Goal: Task Accomplishment & Management: Complete application form

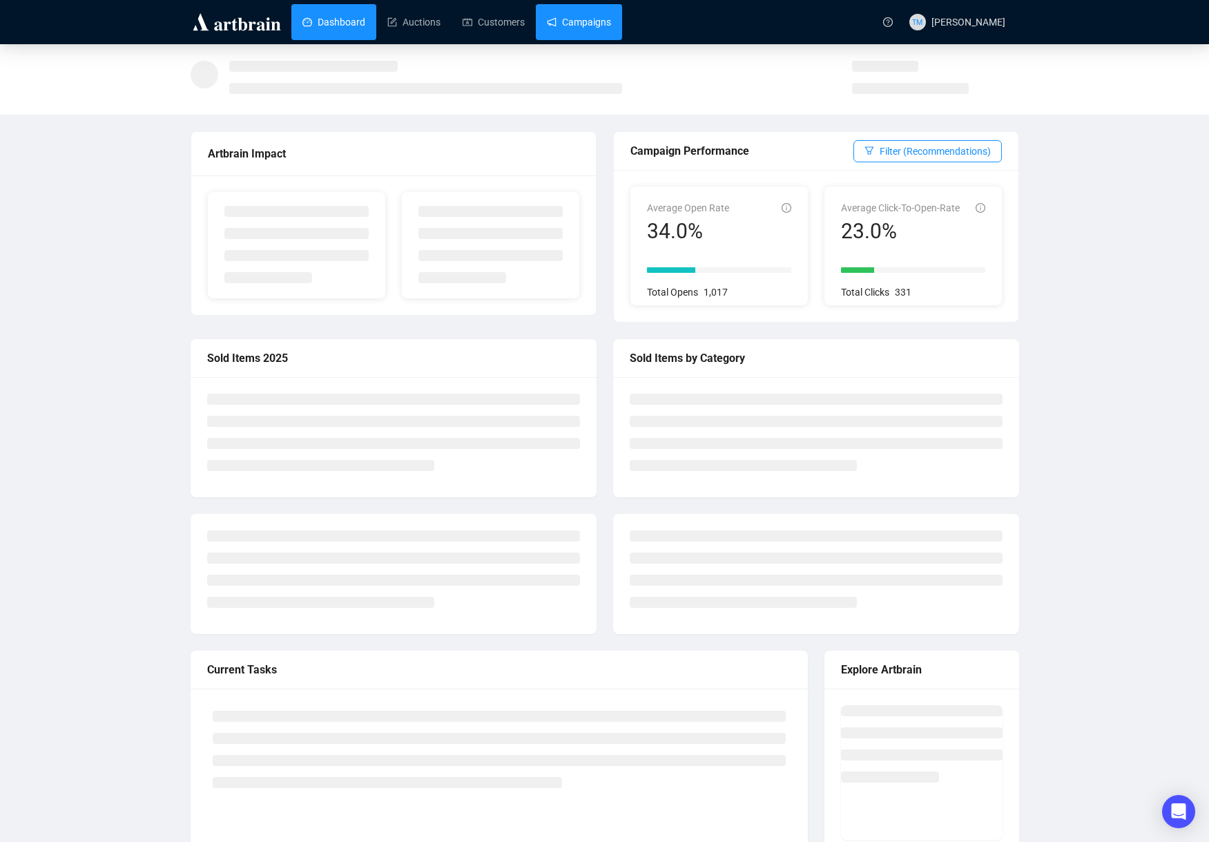
click at [551, 32] on link "Campaigns" at bounding box center [579, 22] width 64 height 36
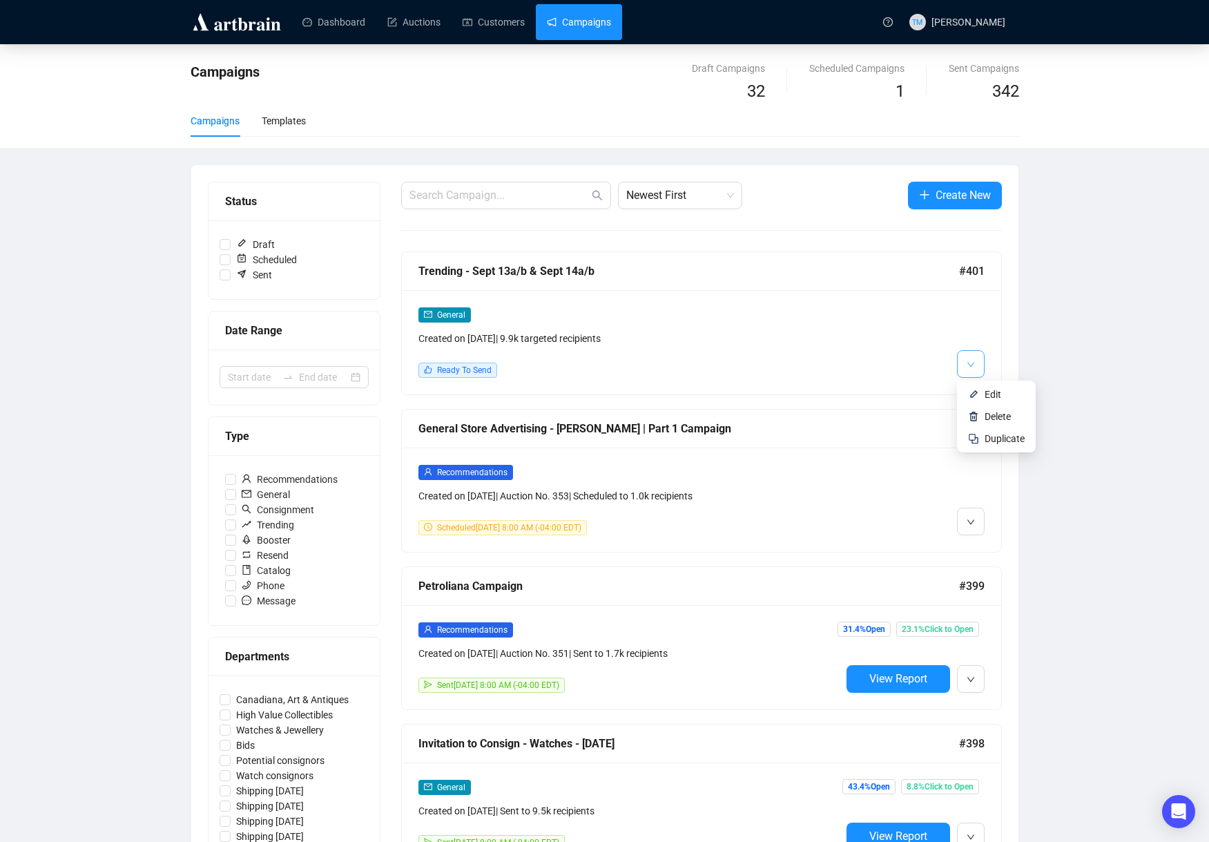
click at [978, 361] on button "button" at bounding box center [971, 364] width 28 height 28
click at [981, 395] on li "Edit" at bounding box center [996, 394] width 73 height 22
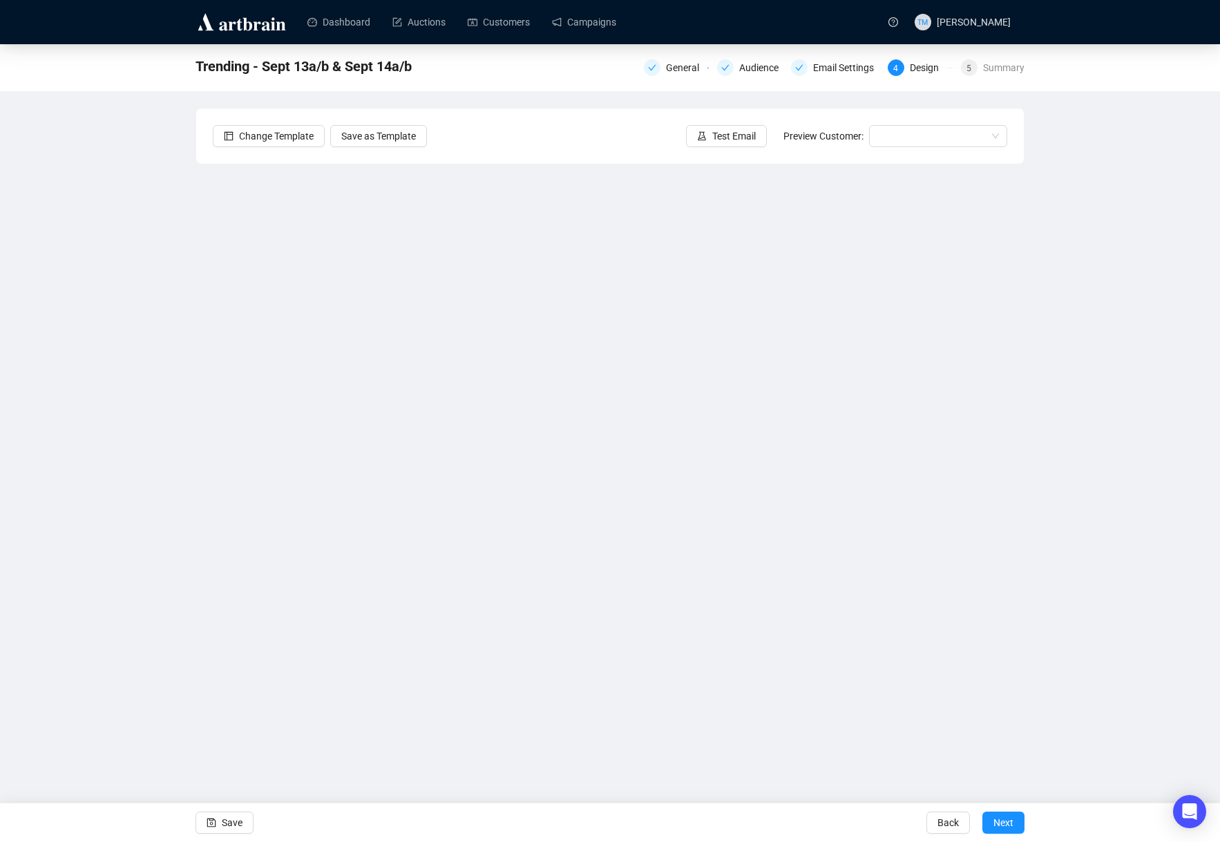
click at [131, 333] on div "Trending - Sept 13a/b & Sept 14a/b General Audience Email Settings 4 Design 5 S…" at bounding box center [610, 365] width 1220 height 642
click at [214, 821] on icon "save" at bounding box center [212, 823] width 10 height 10
click at [734, 137] on span "Test Email" at bounding box center [734, 135] width 44 height 15
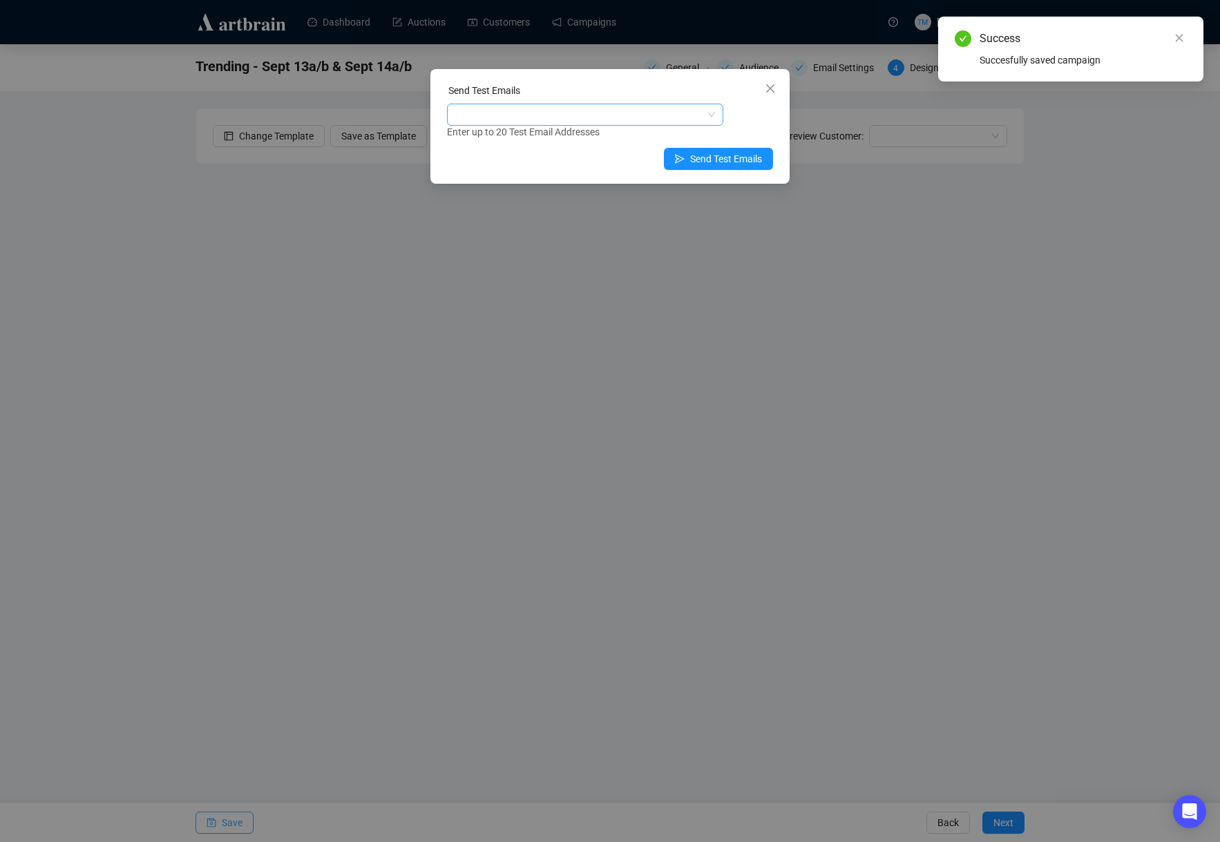
click at [599, 117] on div at bounding box center [578, 114] width 256 height 19
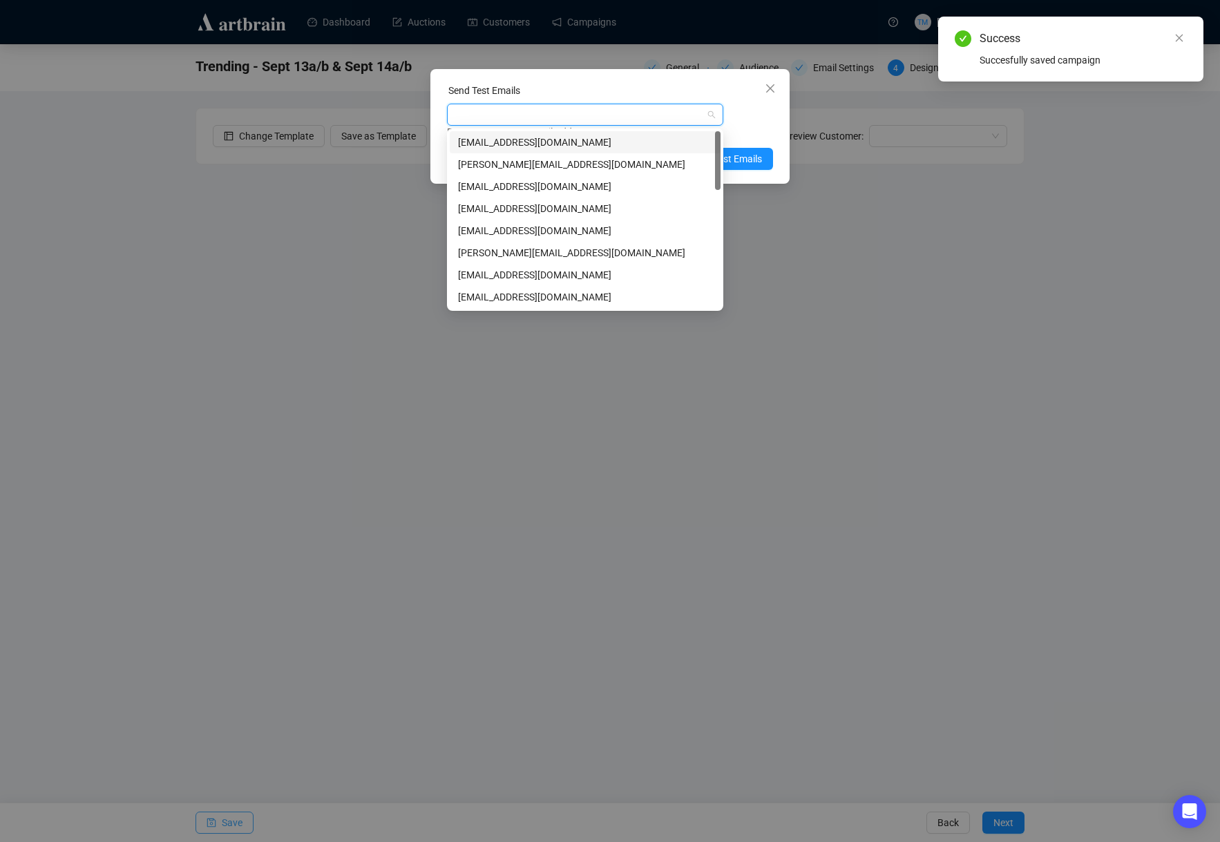
click at [488, 145] on div "[EMAIL_ADDRESS][DOMAIN_NAME]" at bounding box center [585, 142] width 254 height 15
click at [765, 123] on div "[EMAIL_ADDRESS][DOMAIN_NAME] Enter up to 20 Test Email Addresses" at bounding box center [610, 122] width 326 height 36
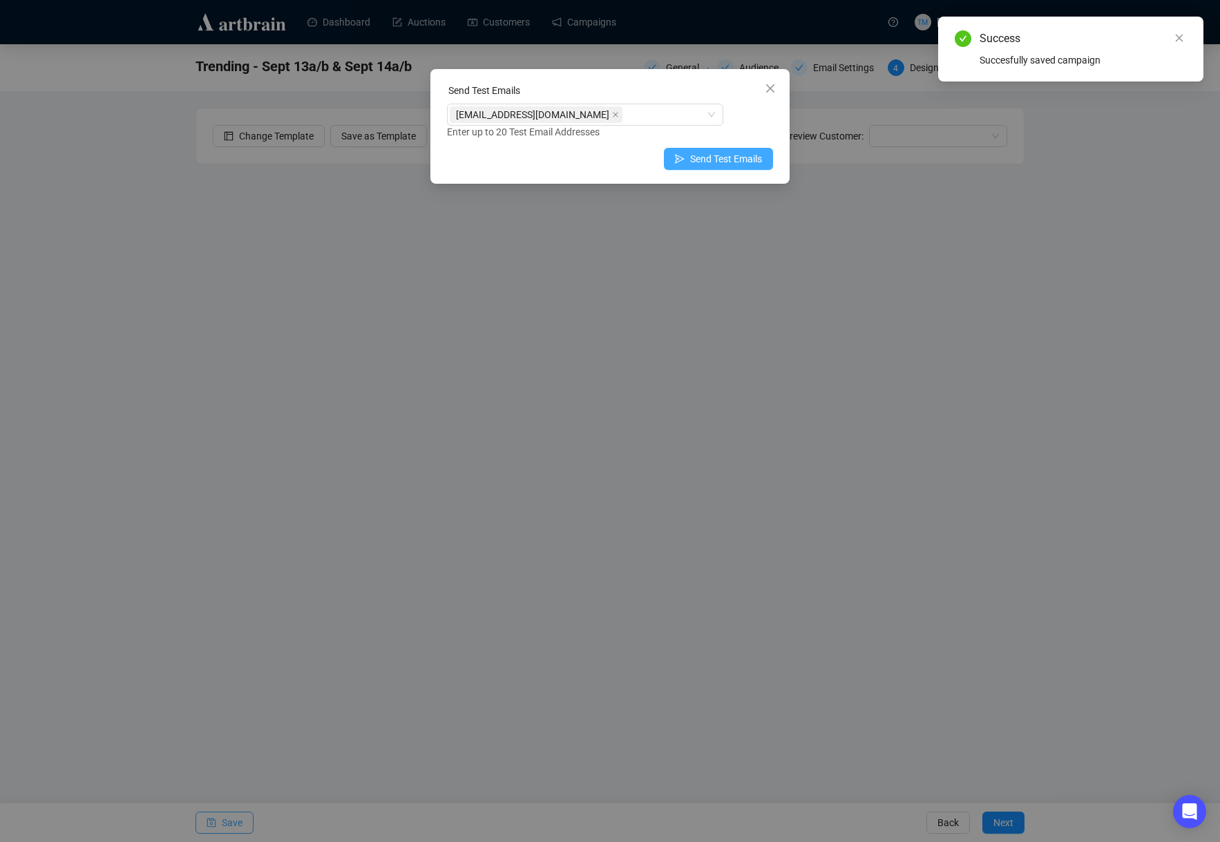
click at [726, 155] on span "Send Test Emails" at bounding box center [726, 158] width 72 height 15
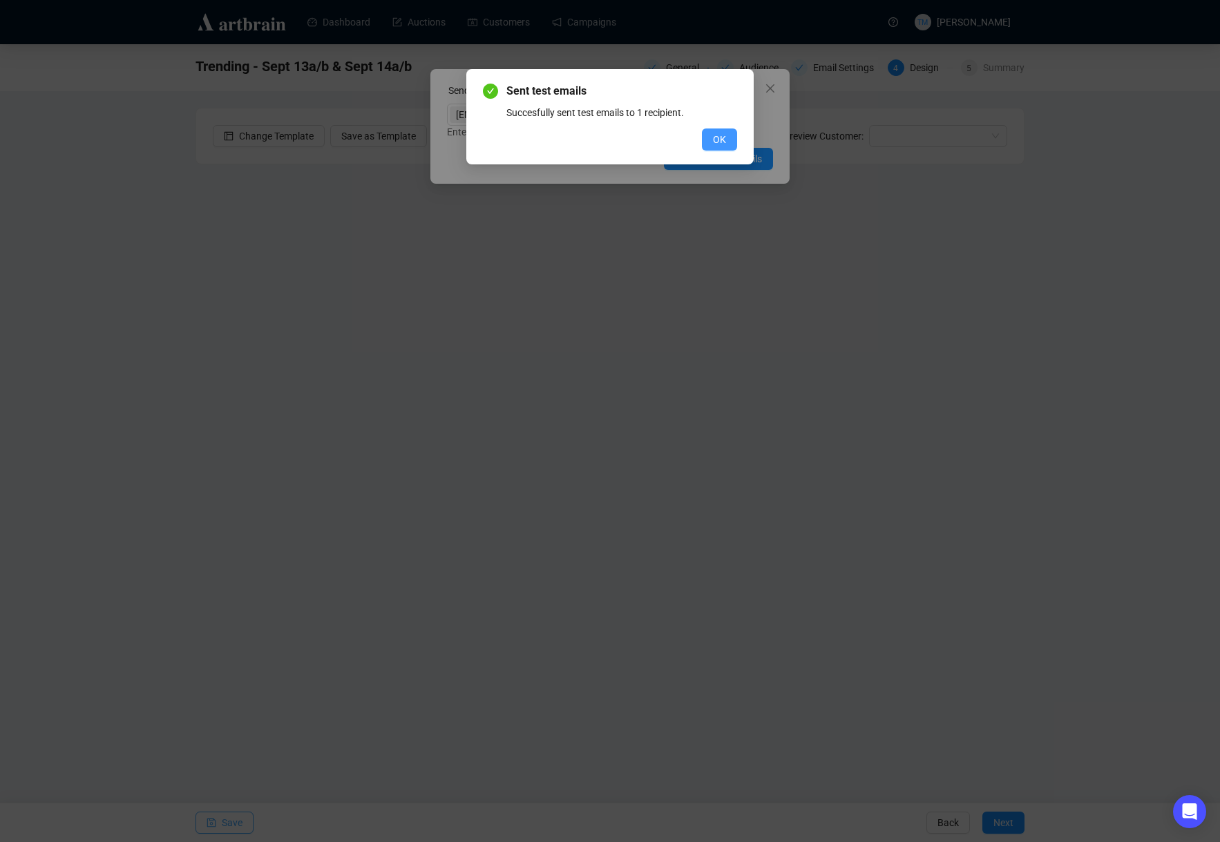
click at [727, 137] on button "OK" at bounding box center [719, 139] width 35 height 22
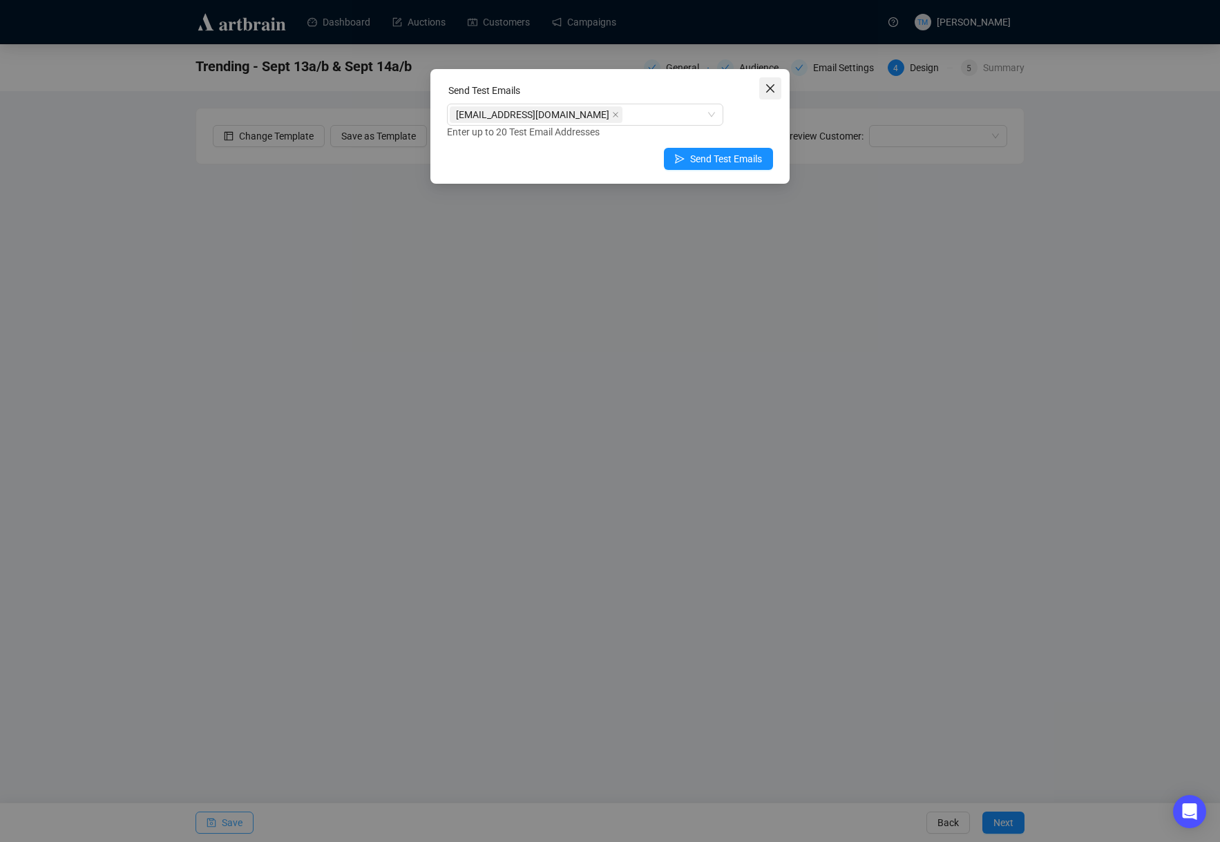
click at [774, 92] on icon "close" at bounding box center [770, 88] width 8 height 8
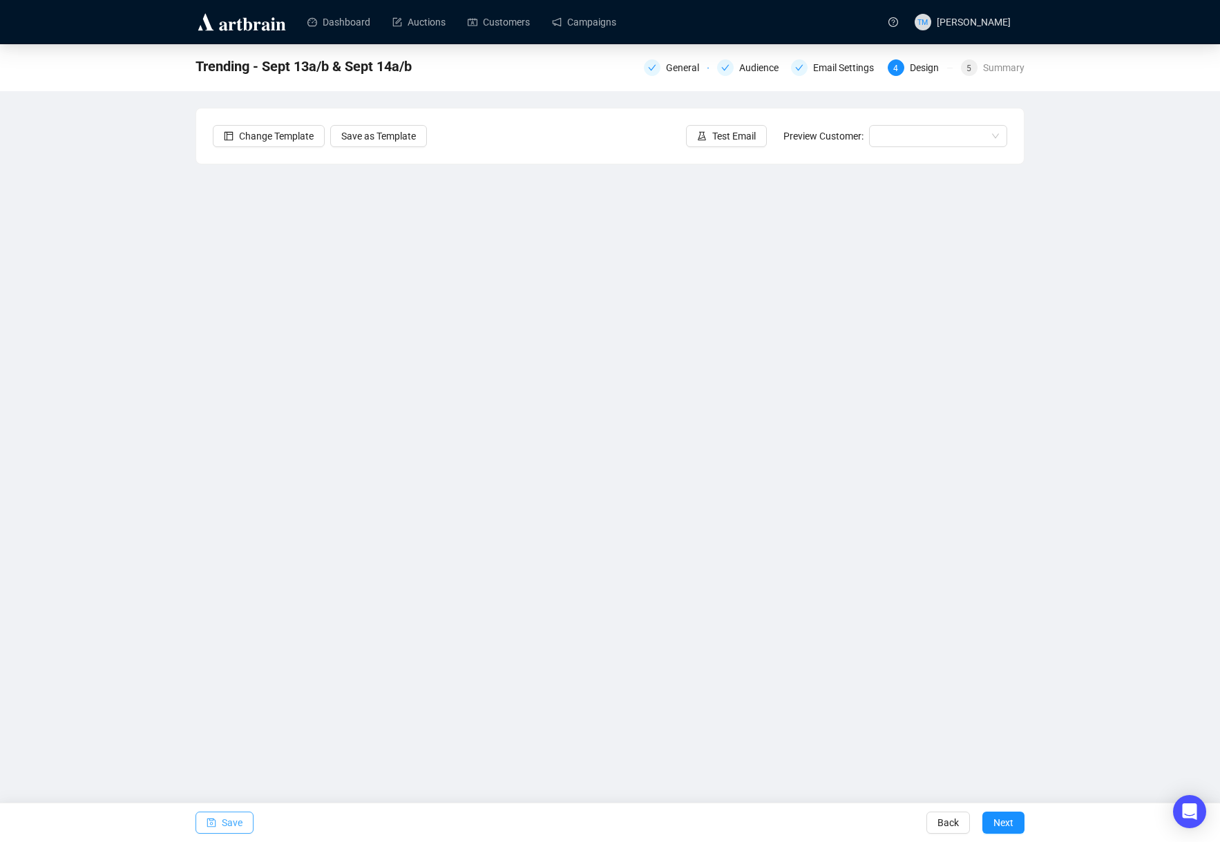
click at [126, 327] on div "Trending - Sept 13a/b & Sept 14a/b General Audience Email Settings 4 Design 5 S…" at bounding box center [610, 365] width 1220 height 642
click at [231, 819] on span "Save" at bounding box center [232, 822] width 21 height 39
click at [233, 817] on span "Save" at bounding box center [232, 822] width 21 height 39
click at [699, 133] on icon "experiment" at bounding box center [702, 136] width 10 height 10
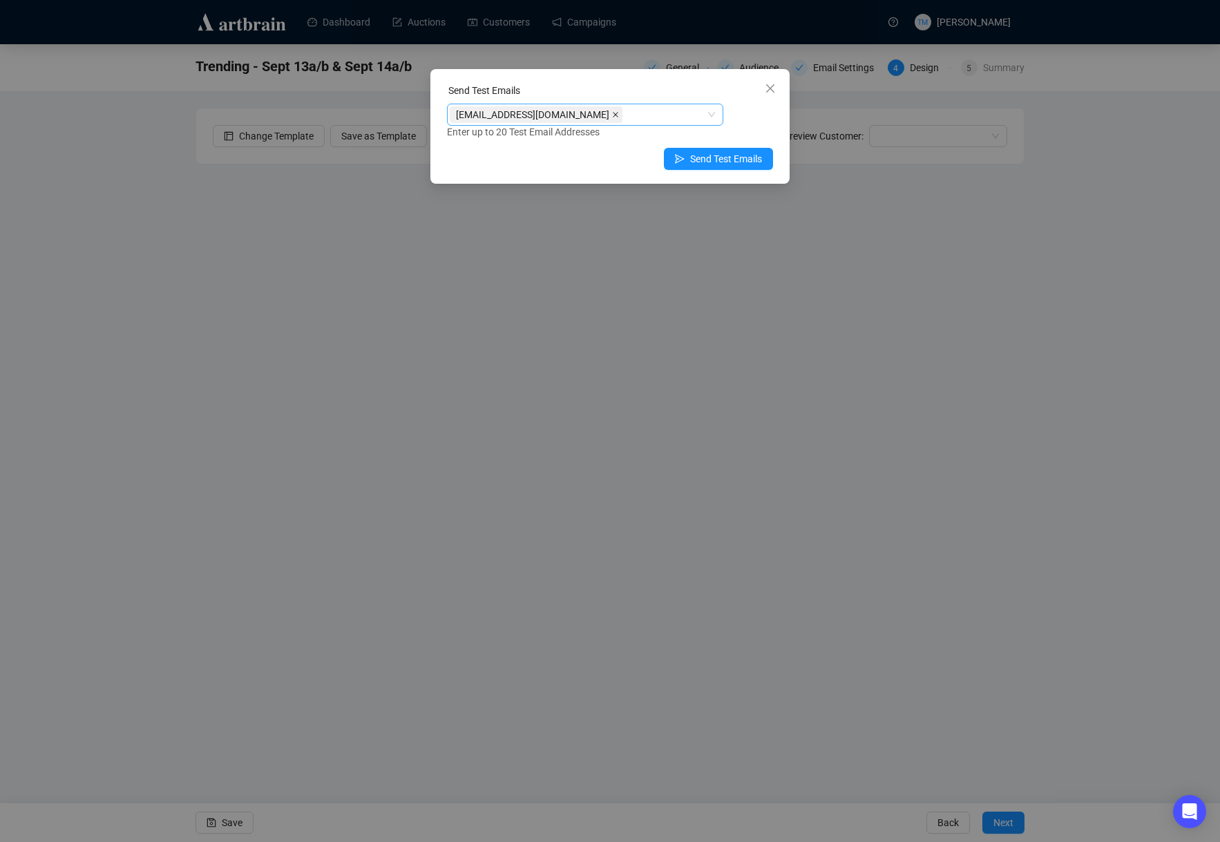
click at [612, 115] on icon "close" at bounding box center [615, 114] width 7 height 7
click at [570, 115] on div at bounding box center [578, 114] width 256 height 19
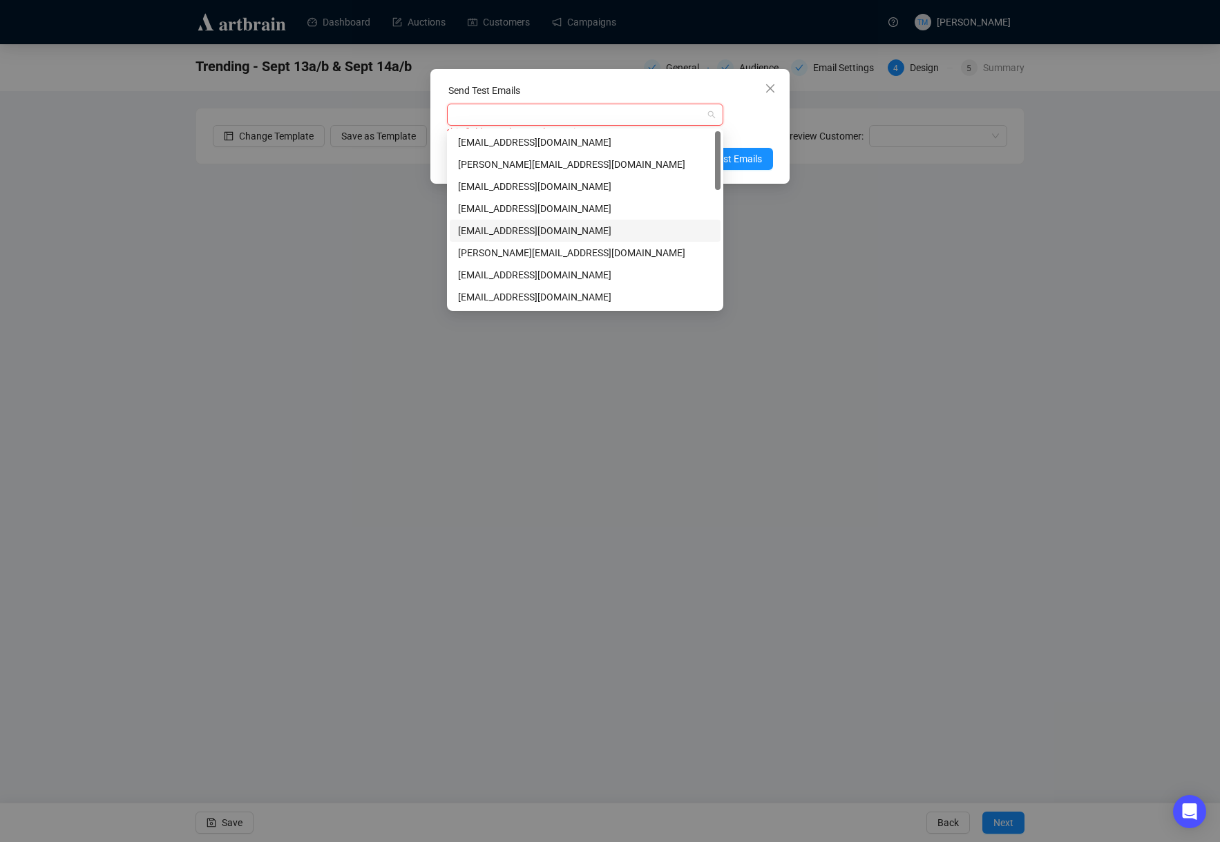
click at [500, 231] on div "[EMAIL_ADDRESS][DOMAIN_NAME]" at bounding box center [585, 230] width 254 height 15
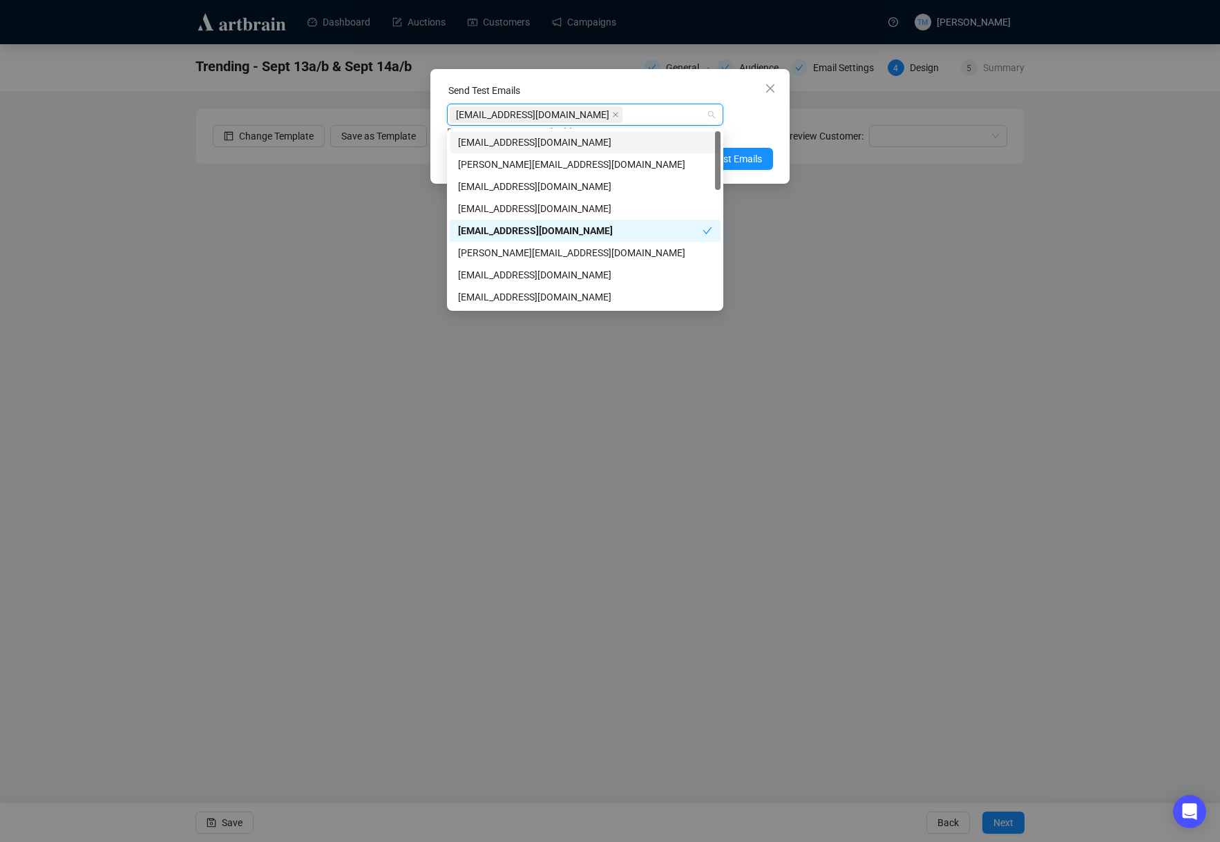
click at [763, 134] on div "Enter up to 20 Test Email Addresses" at bounding box center [610, 132] width 326 height 16
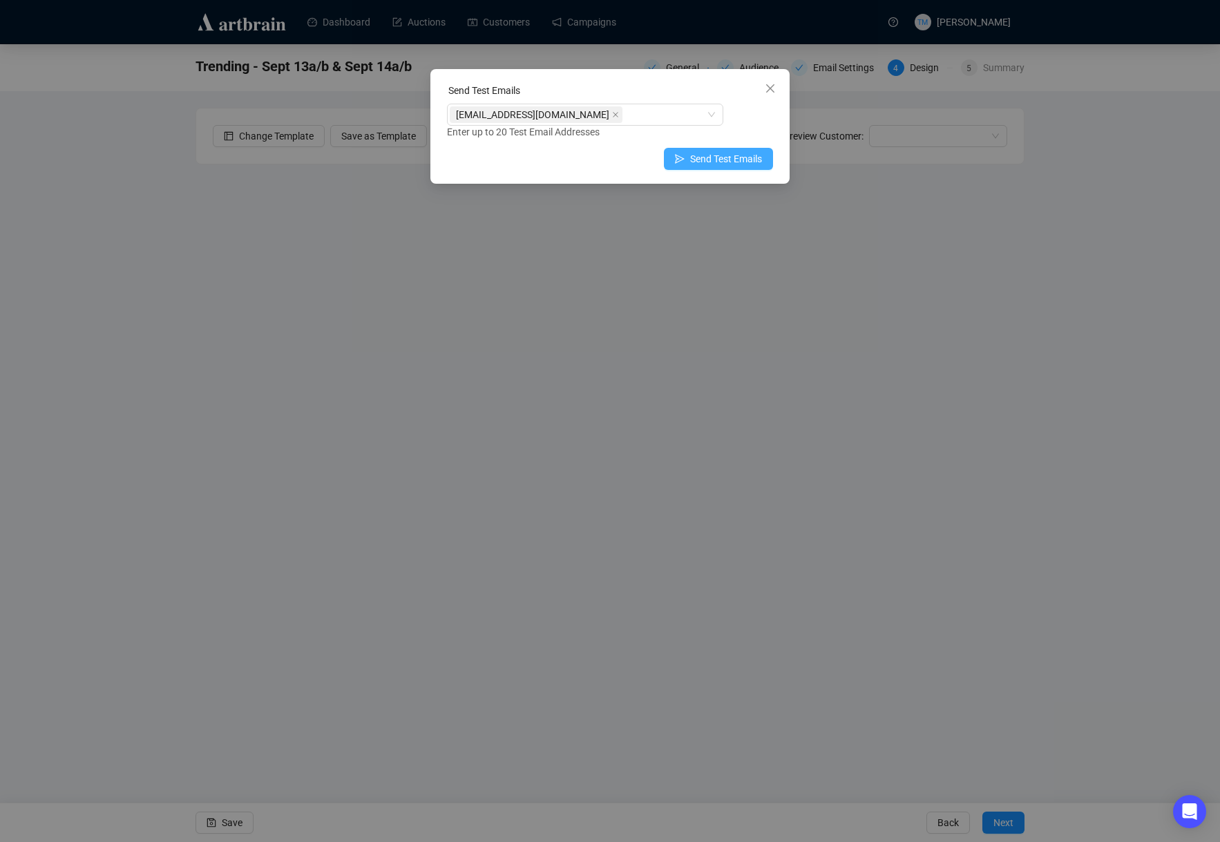
click at [738, 161] on span "Send Test Emails" at bounding box center [726, 158] width 72 height 15
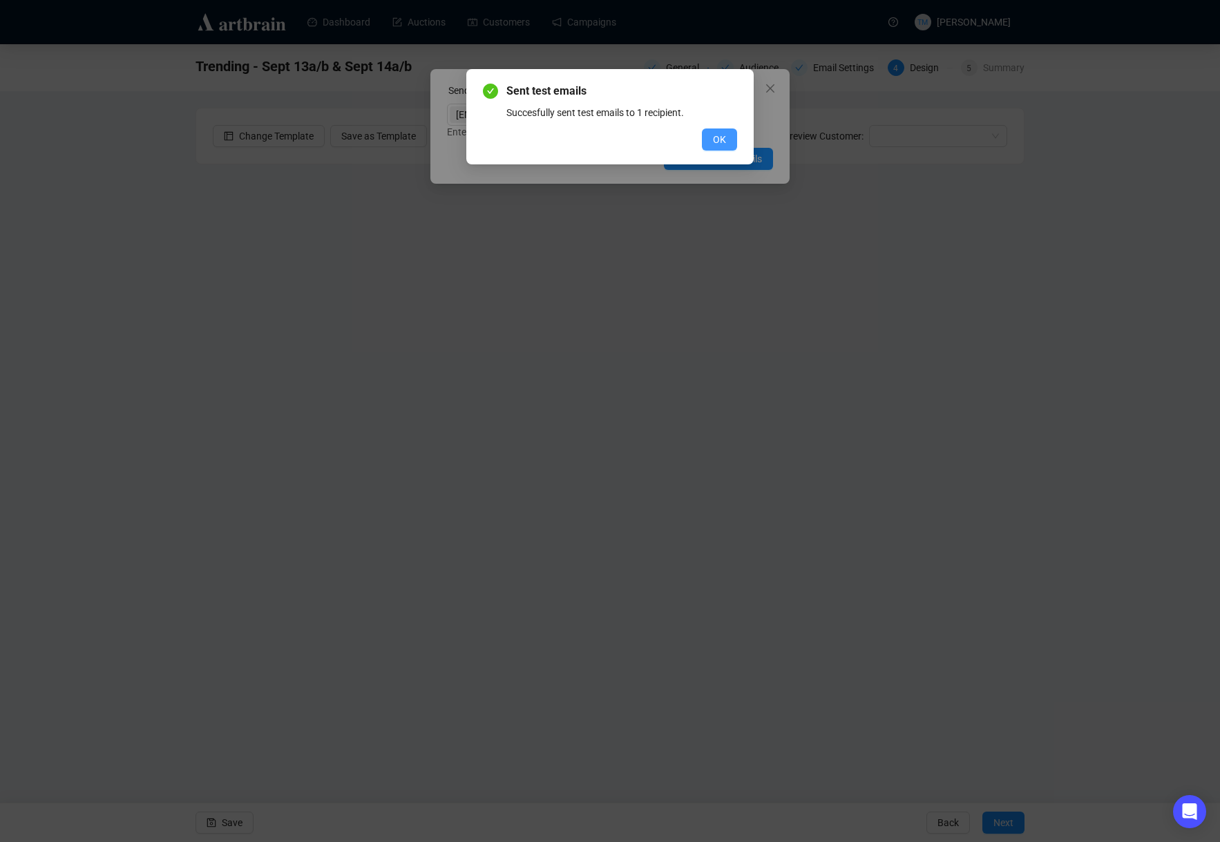
click at [719, 139] on span "OK" at bounding box center [719, 139] width 13 height 15
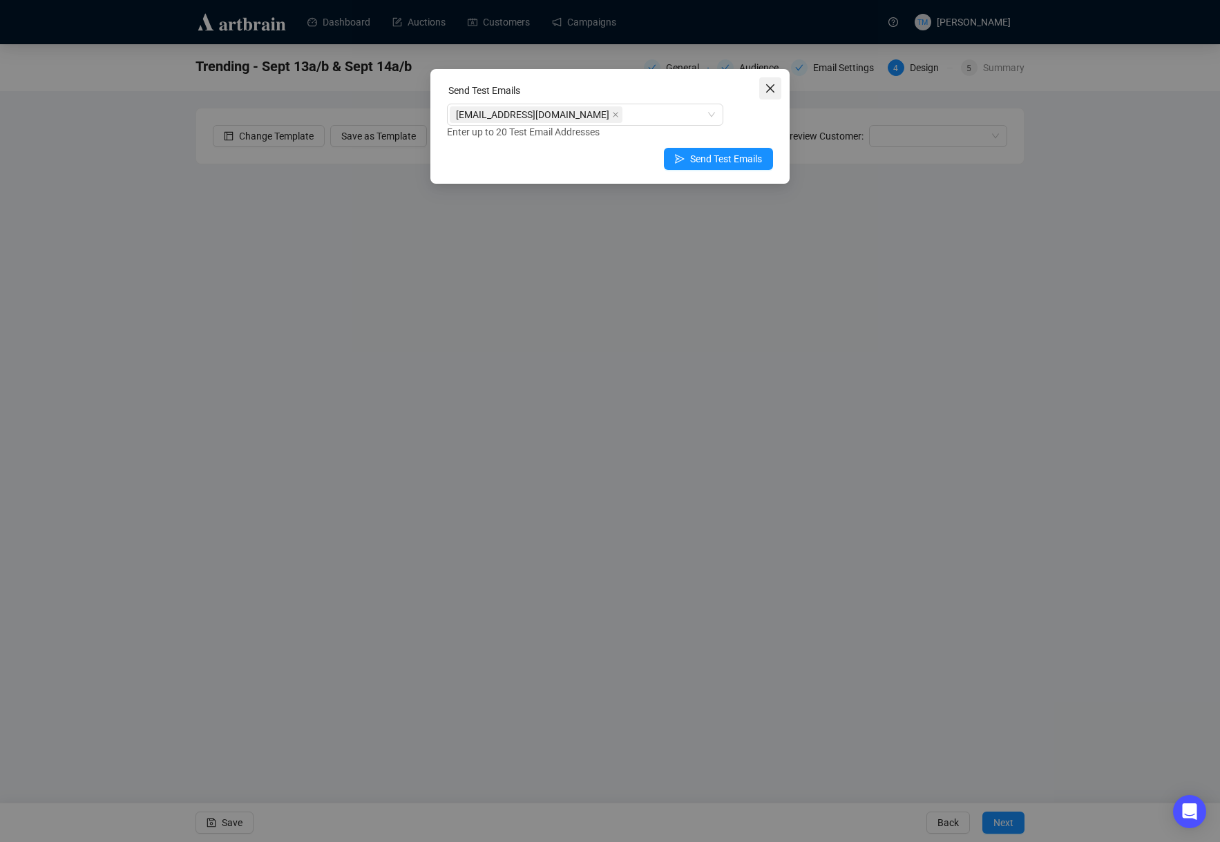
click at [771, 86] on icon "close" at bounding box center [770, 88] width 11 height 11
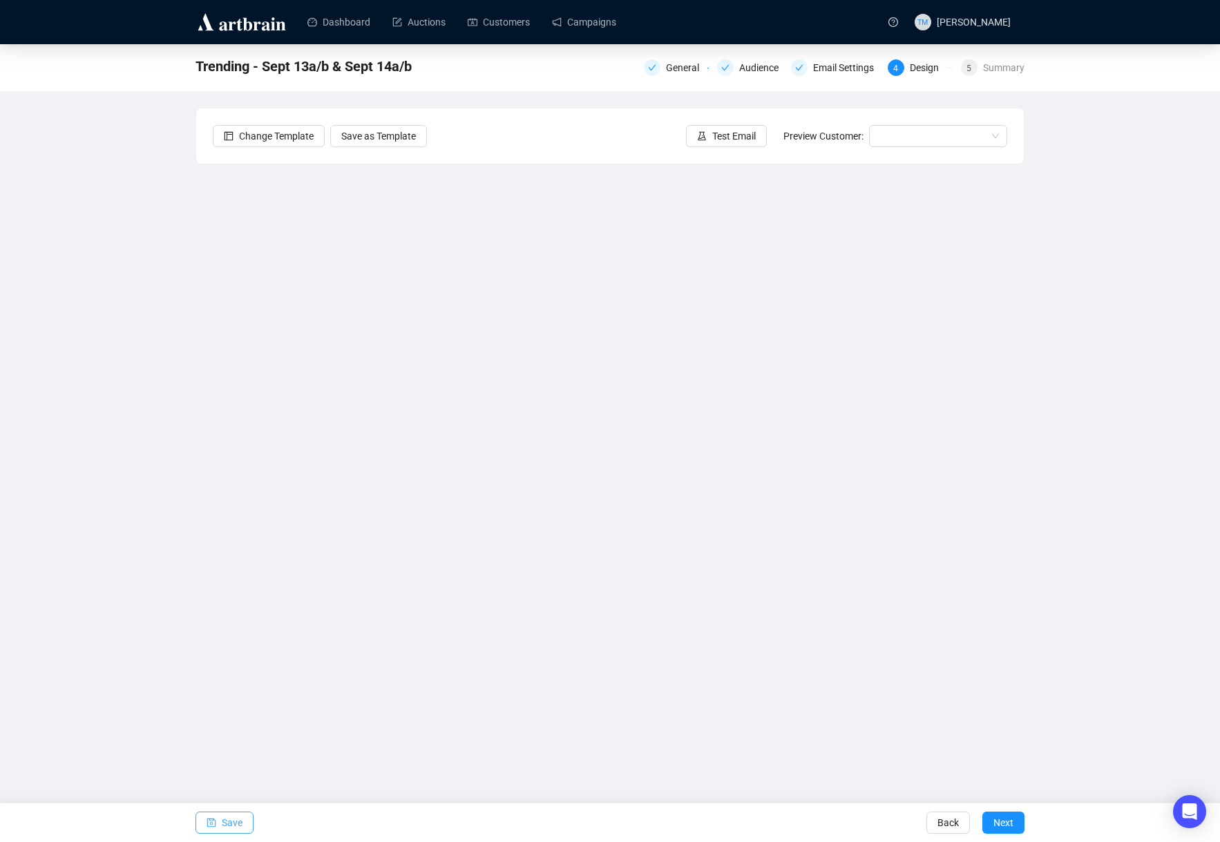
click at [242, 816] on span "Save" at bounding box center [232, 822] width 21 height 39
click at [729, 136] on span "Test Email" at bounding box center [734, 135] width 44 height 15
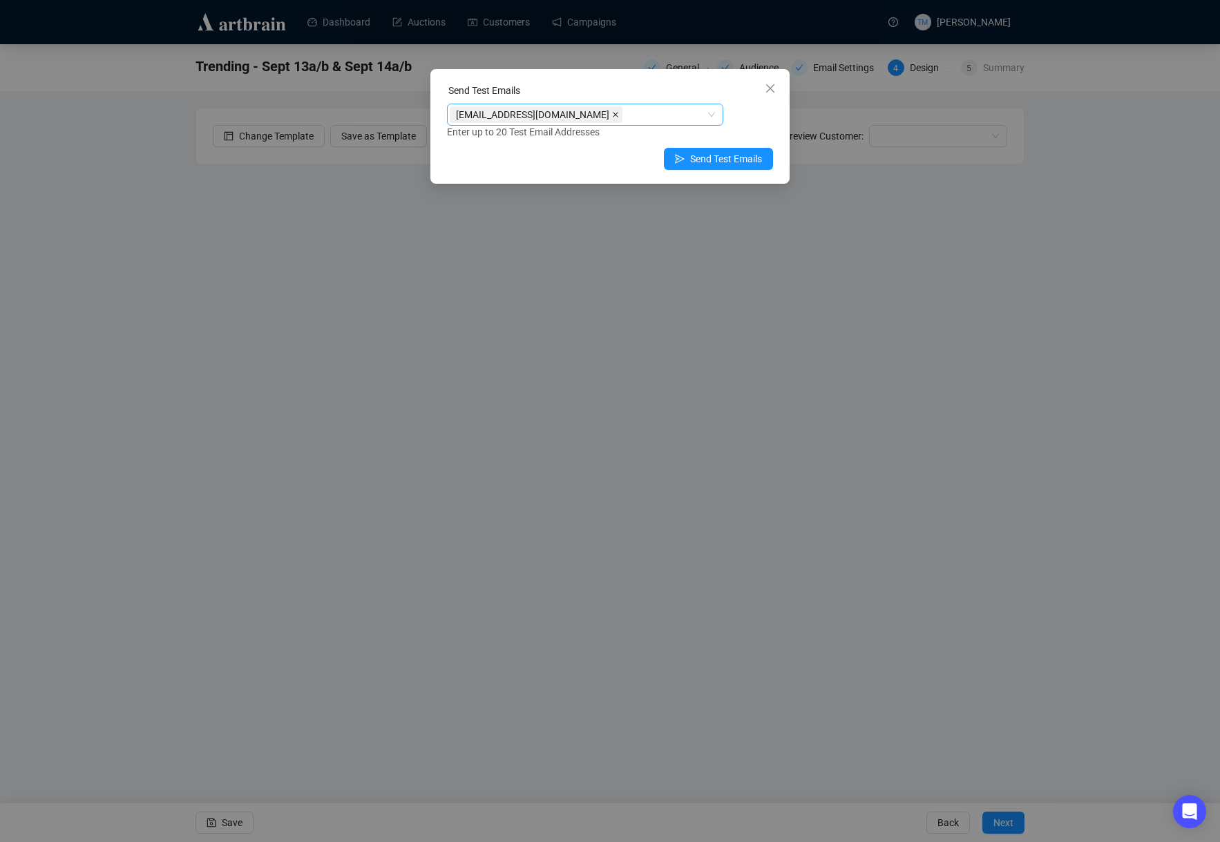
click at [619, 112] on icon "close" at bounding box center [615, 114] width 7 height 7
click at [593, 122] on div at bounding box center [578, 114] width 256 height 19
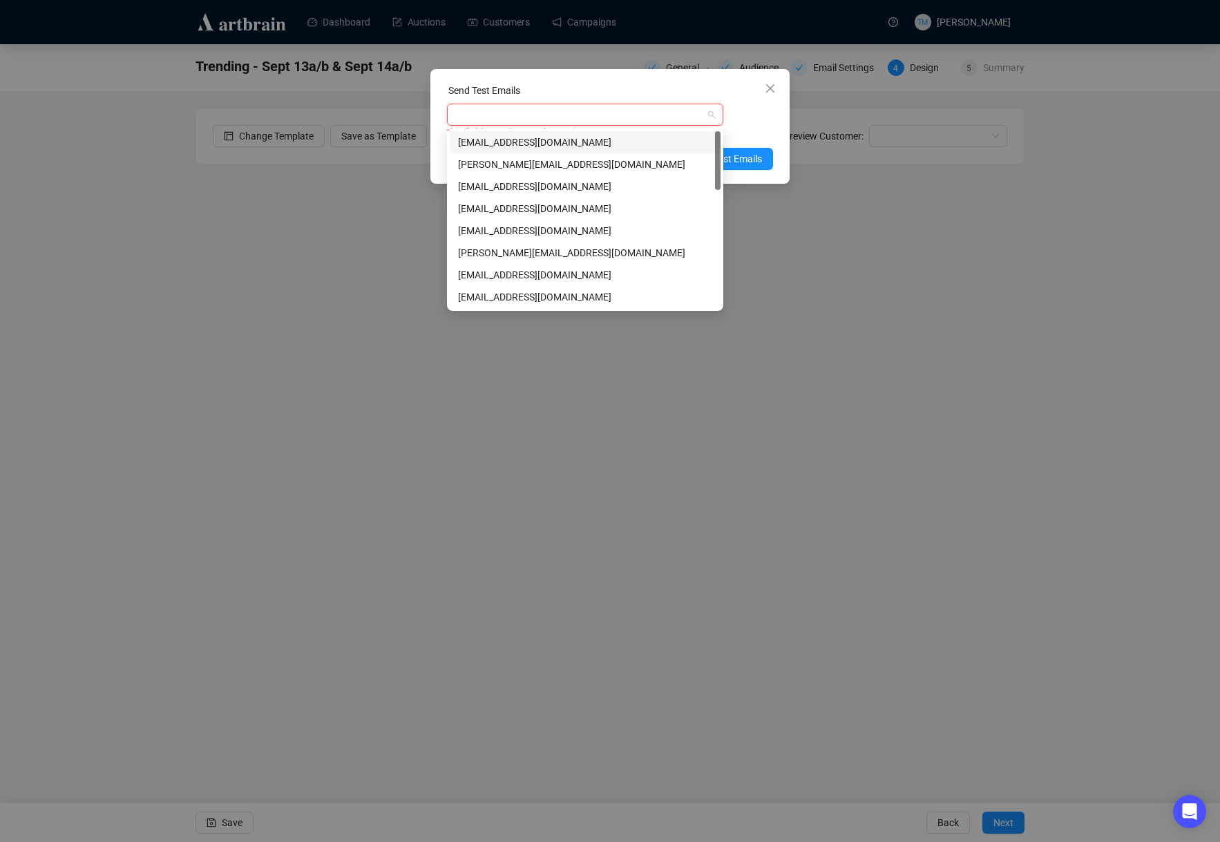
click at [515, 144] on div "[EMAIL_ADDRESS][DOMAIN_NAME]" at bounding box center [585, 142] width 254 height 15
click at [731, 117] on div "[EMAIL_ADDRESS][DOMAIN_NAME] Enter up to 20 Test Email Addresses" at bounding box center [610, 122] width 326 height 36
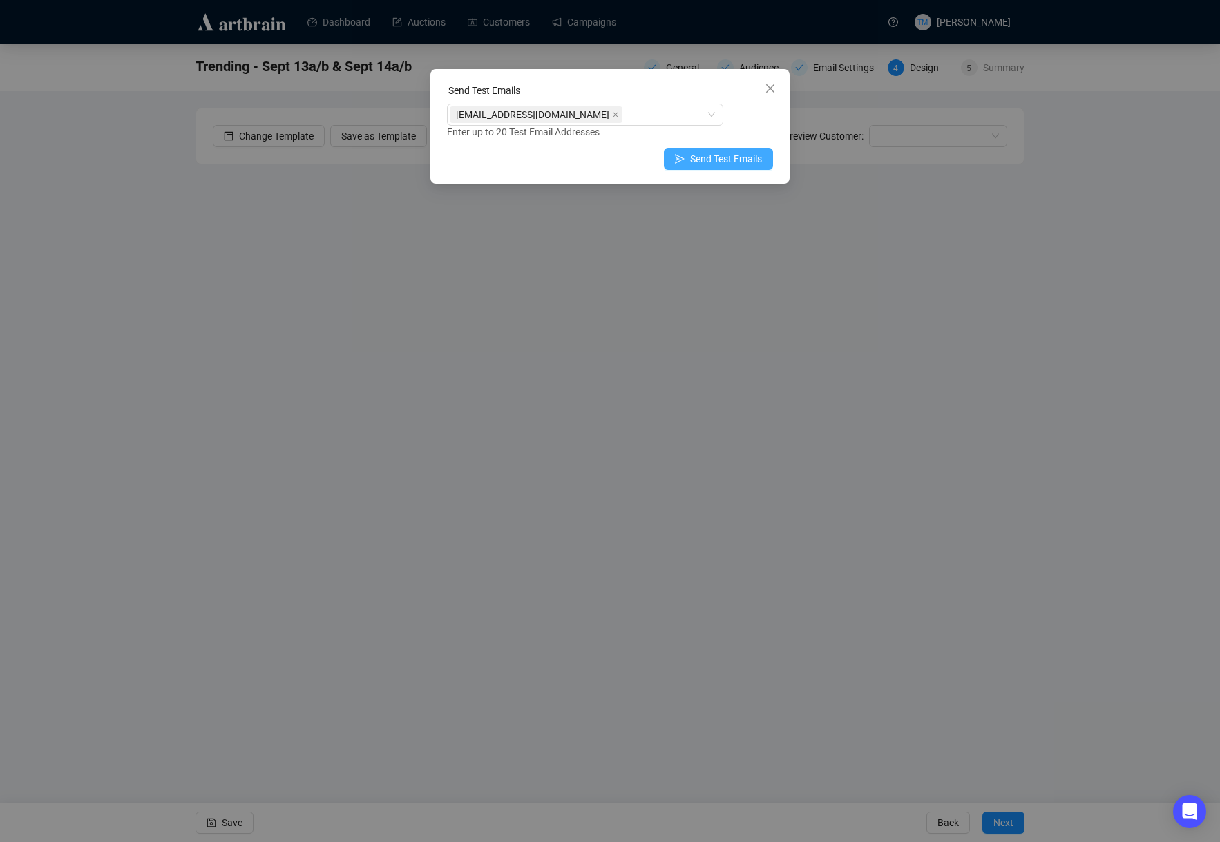
click at [729, 157] on span "Send Test Emails" at bounding box center [726, 158] width 72 height 15
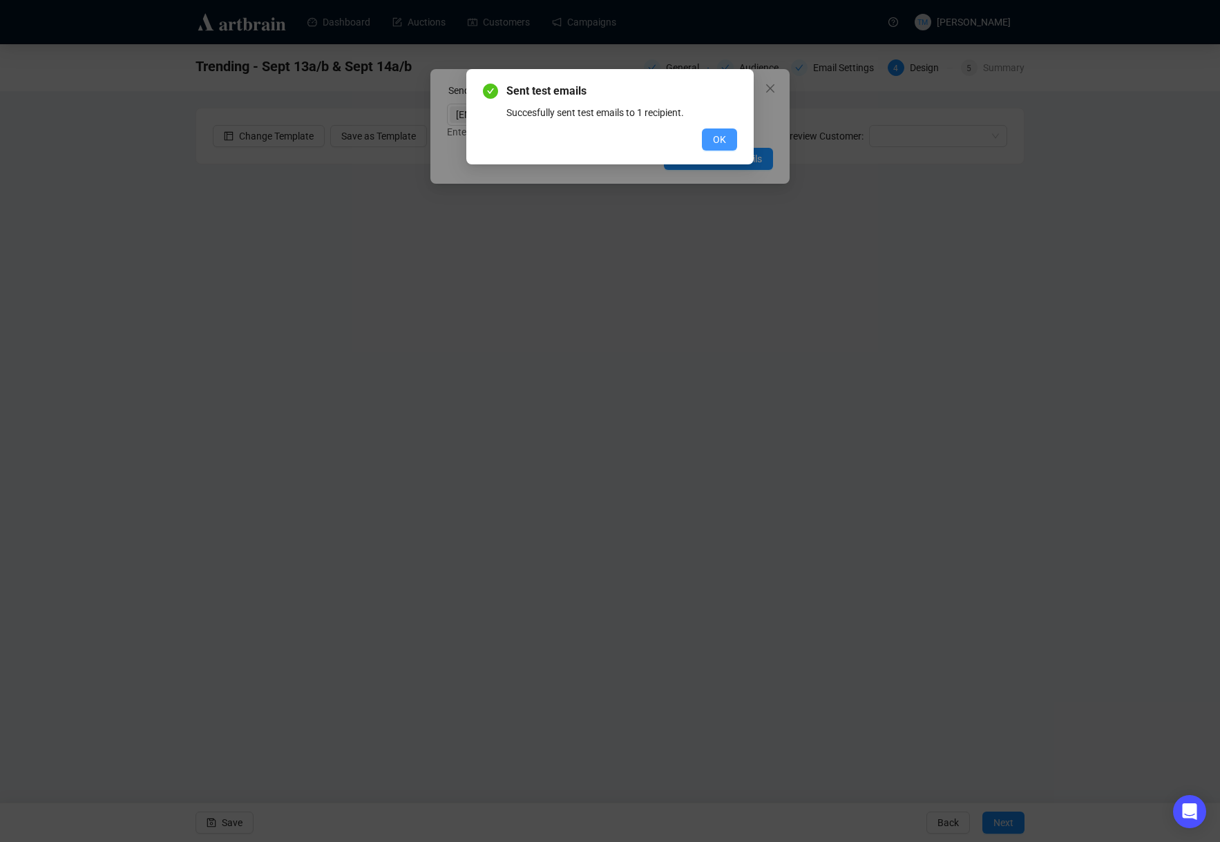
click at [731, 135] on button "OK" at bounding box center [719, 139] width 35 height 22
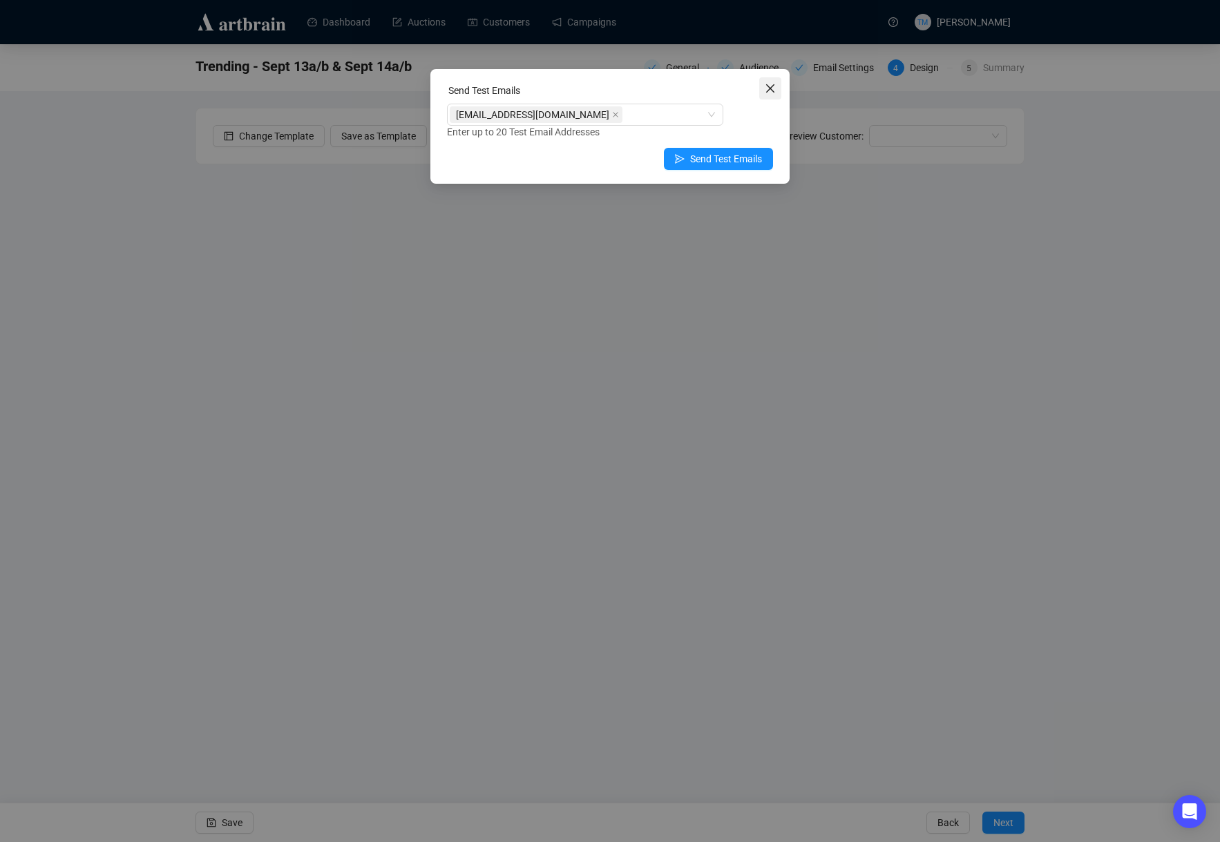
click at [779, 85] on span "Close" at bounding box center [770, 88] width 22 height 11
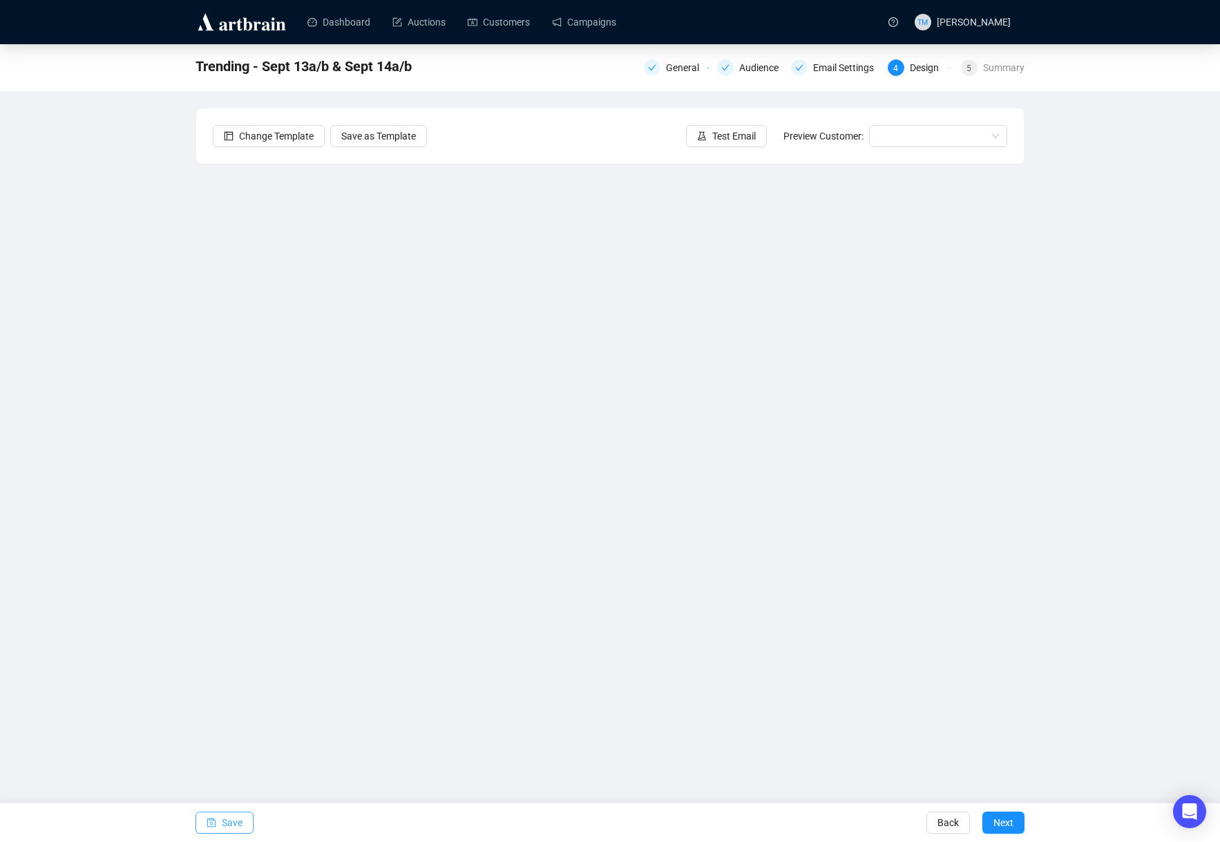
click at [219, 825] on button "Save" at bounding box center [224, 823] width 58 height 22
click at [736, 136] on span "Test Email" at bounding box center [734, 135] width 44 height 15
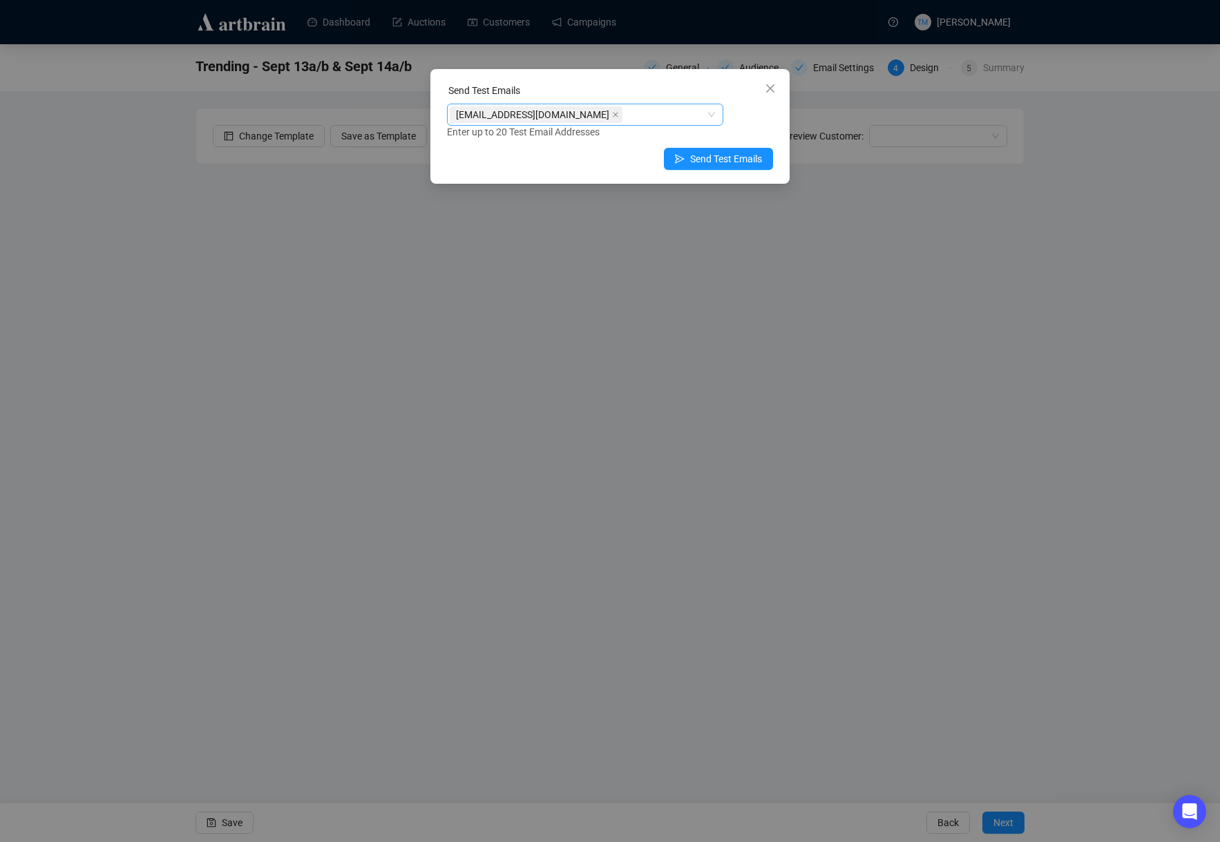
click at [578, 115] on span "[EMAIL_ADDRESS][DOMAIN_NAME]" at bounding box center [532, 114] width 153 height 15
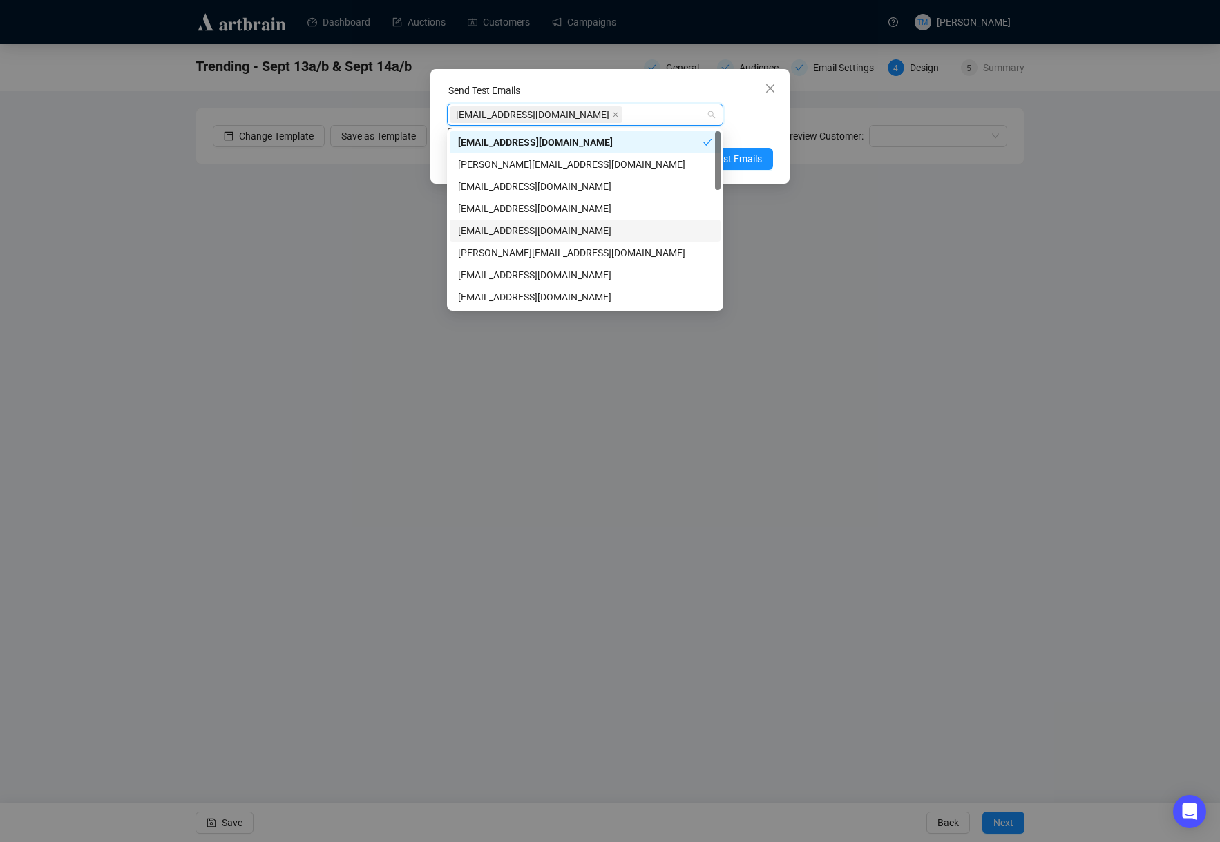
click at [499, 231] on div "[EMAIL_ADDRESS][DOMAIN_NAME]" at bounding box center [585, 230] width 254 height 15
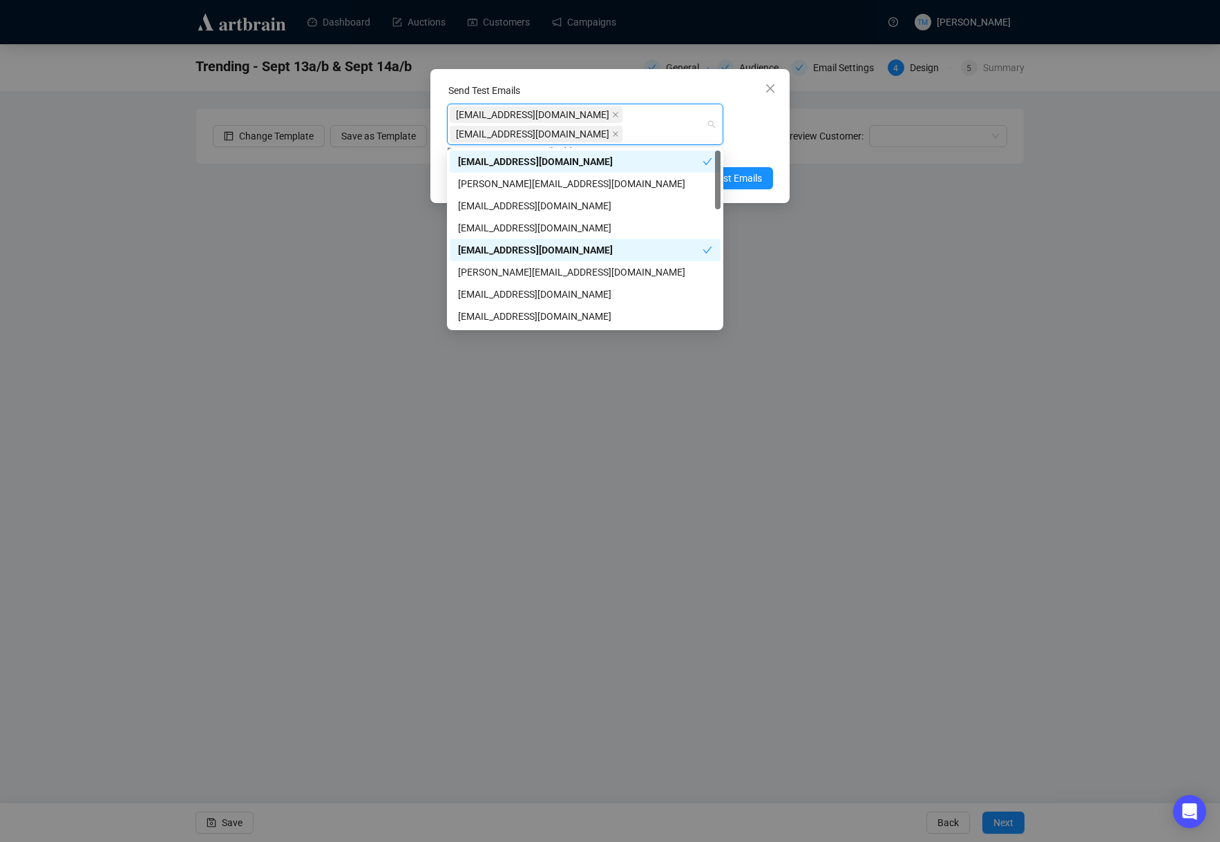
drag, startPoint x: 586, startPoint y: 114, endPoint x: 623, endPoint y: 119, distance: 36.9
click at [613, 115] on icon "close" at bounding box center [616, 115] width 6 height 6
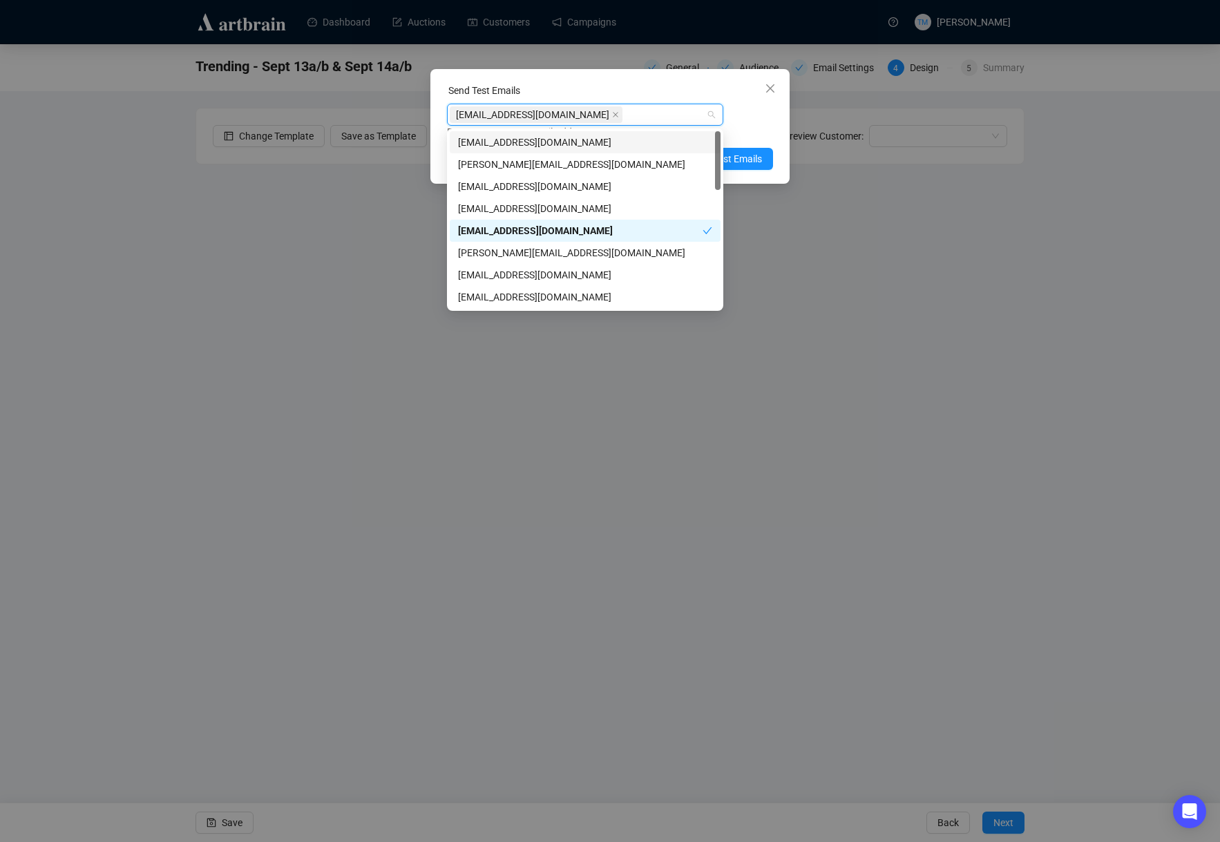
drag, startPoint x: 724, startPoint y: 117, endPoint x: 734, endPoint y: 119, distance: 9.9
click at [726, 117] on div "[EMAIL_ADDRESS][DOMAIN_NAME] Enter up to 20 Test Email Addresses" at bounding box center [610, 122] width 326 height 36
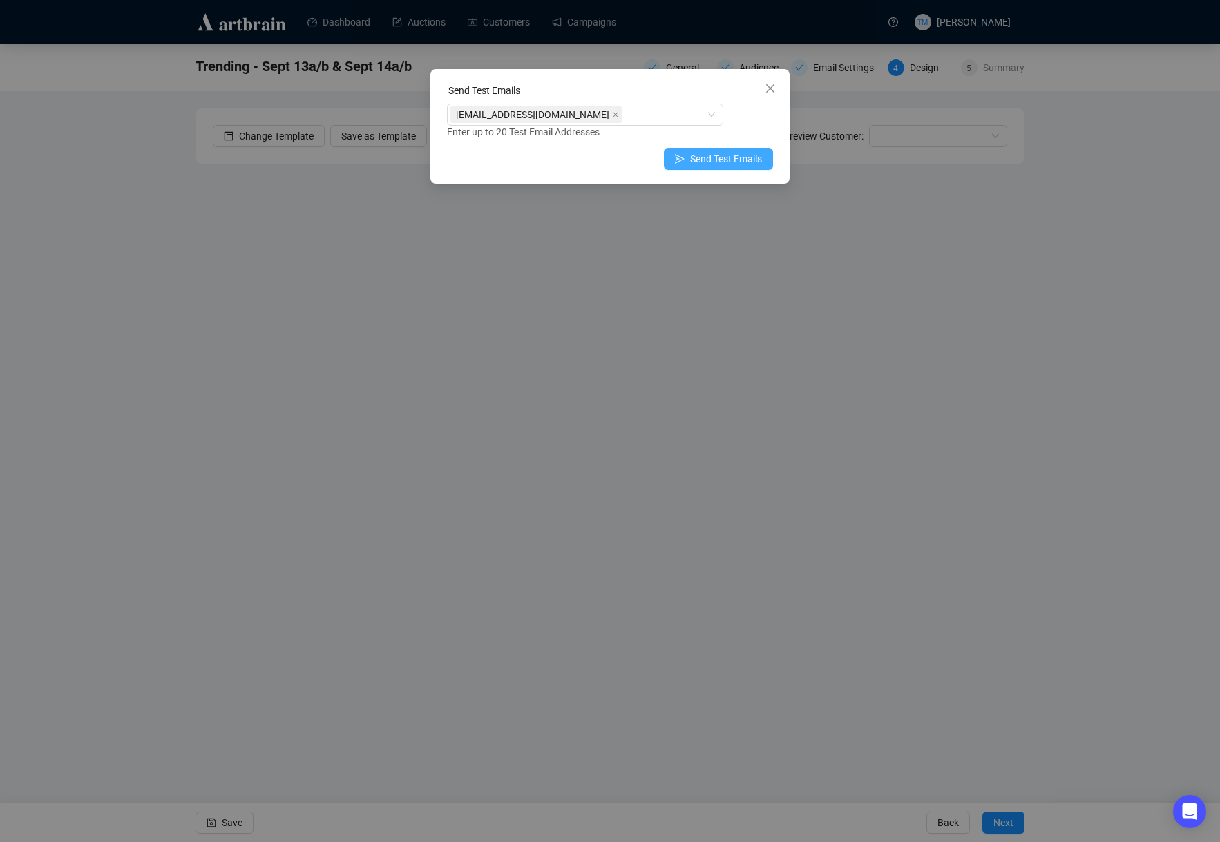
click at [724, 153] on span "Send Test Emails" at bounding box center [726, 158] width 72 height 15
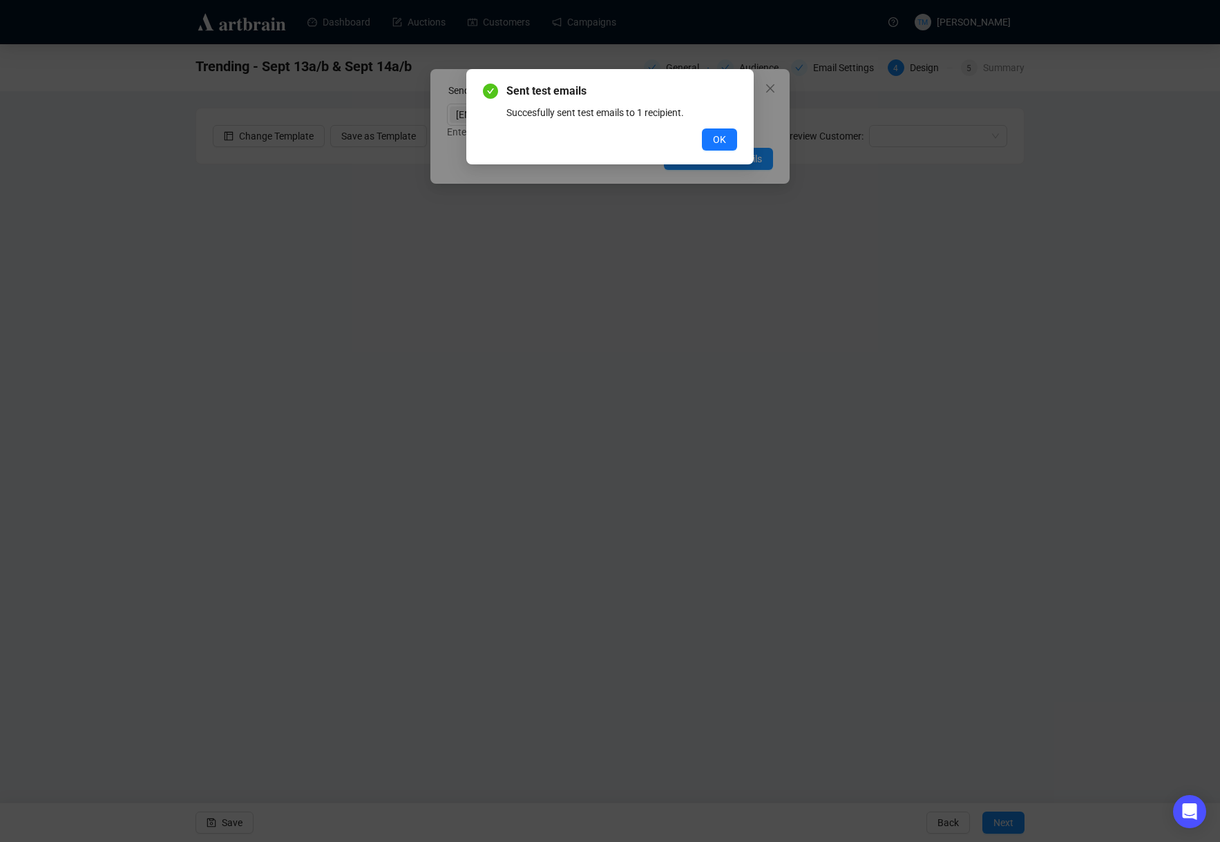
click at [141, 315] on div "Sent test emails Succesfully sent test emails to 1 recipient. OK" at bounding box center [610, 421] width 1220 height 842
click at [722, 135] on span "OK" at bounding box center [719, 139] width 13 height 15
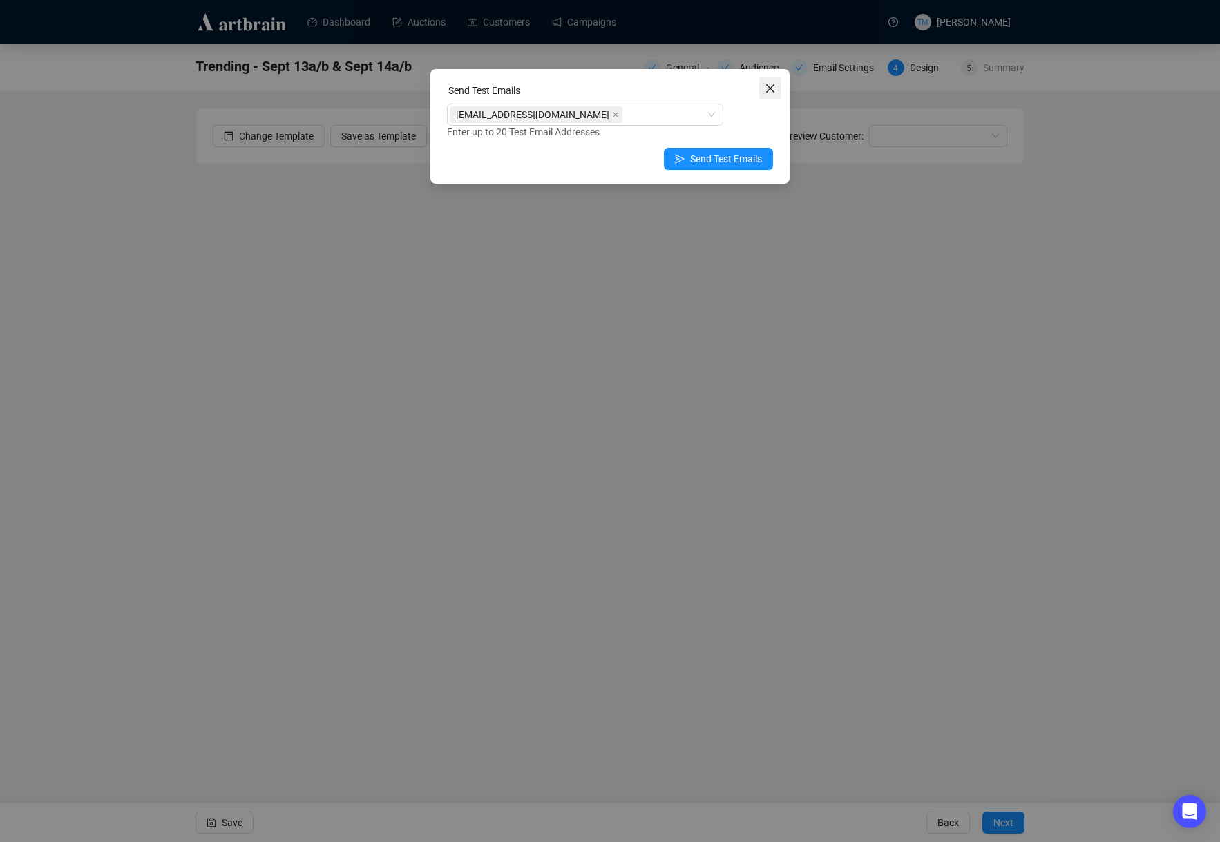
click at [770, 91] on icon "close" at bounding box center [770, 88] width 11 height 11
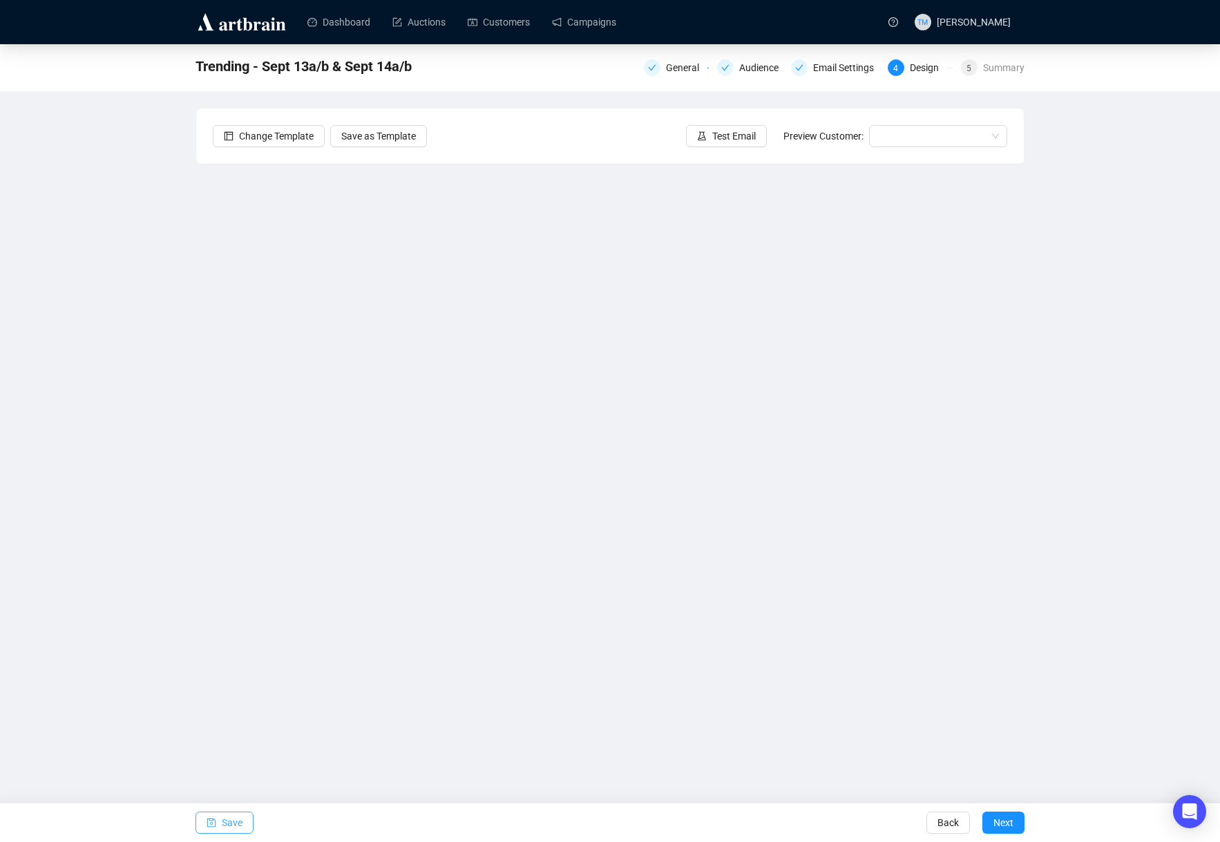
click at [230, 819] on span "Save" at bounding box center [232, 822] width 21 height 39
click at [200, 822] on button "Save" at bounding box center [224, 823] width 58 height 22
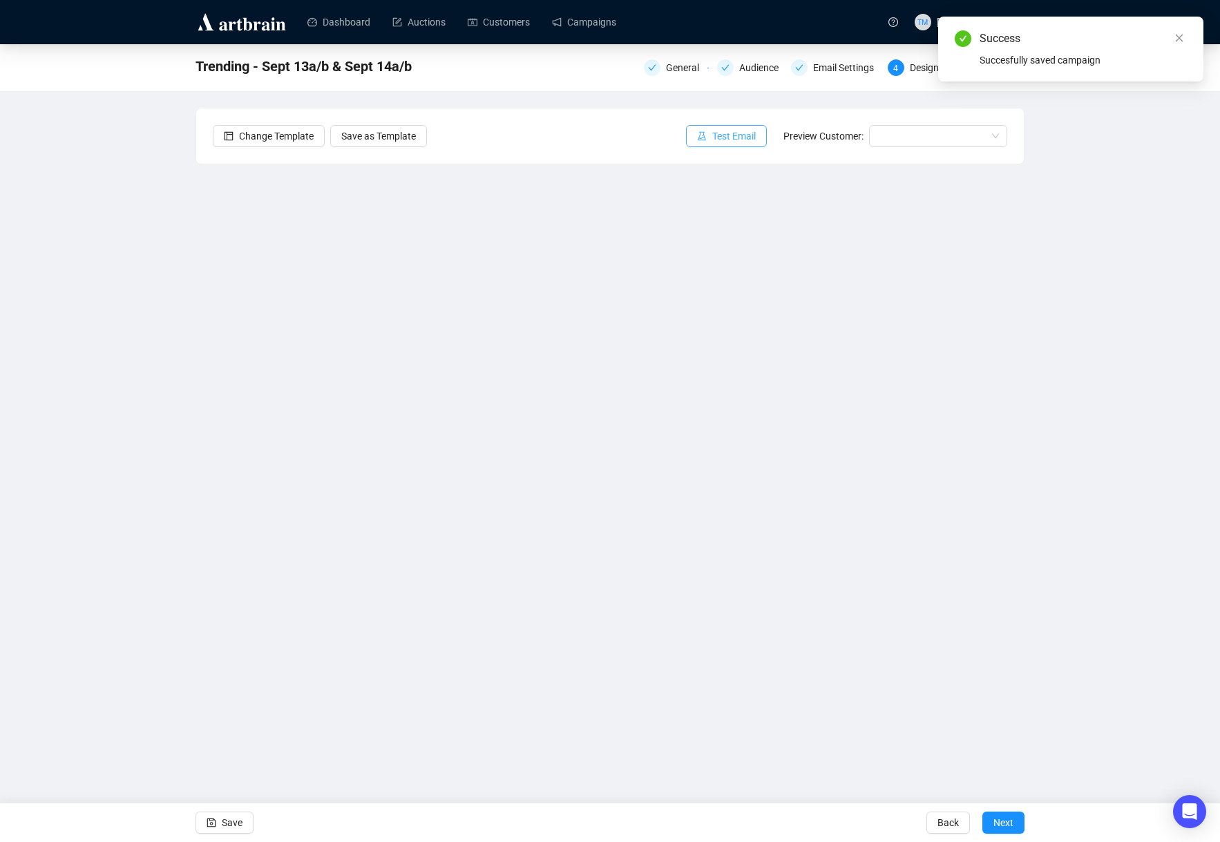
click at [720, 137] on span "Test Email" at bounding box center [734, 135] width 44 height 15
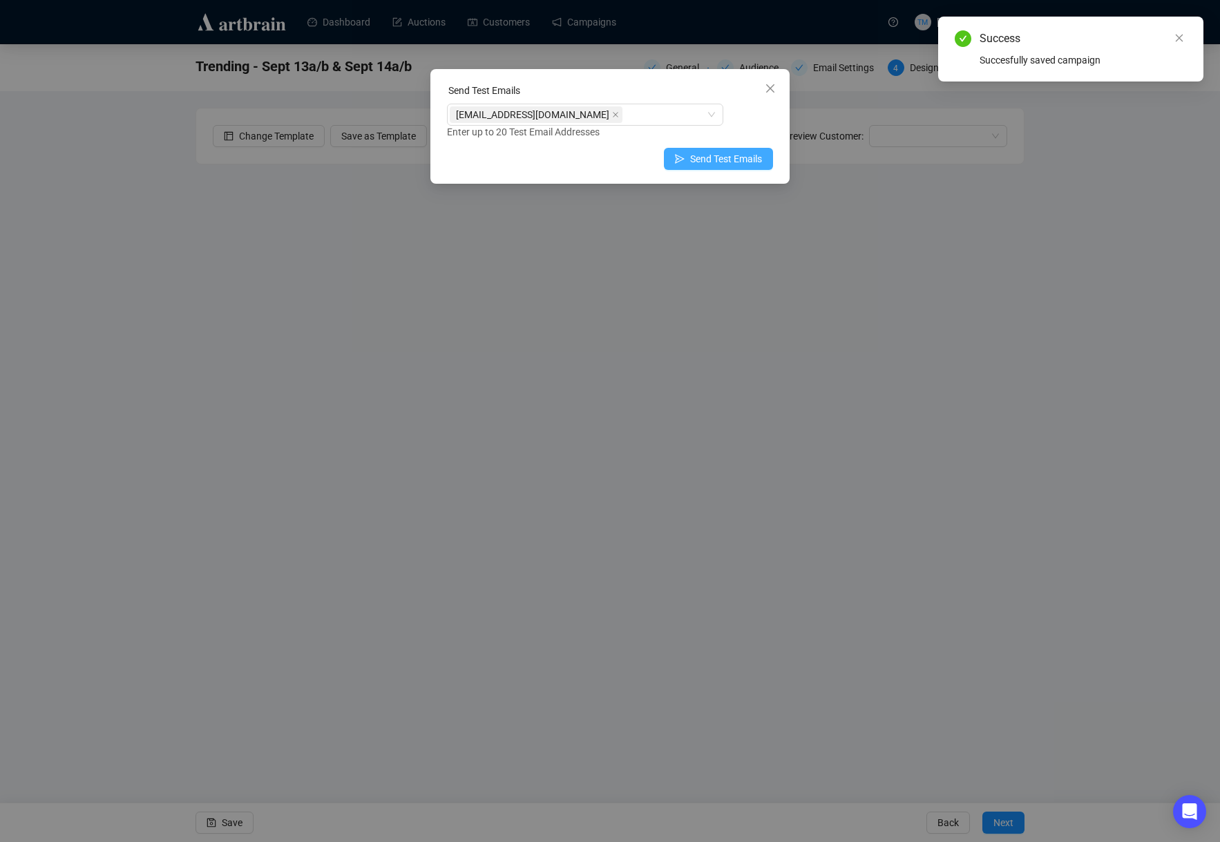
click at [700, 156] on span "Send Test Emails" at bounding box center [726, 158] width 72 height 15
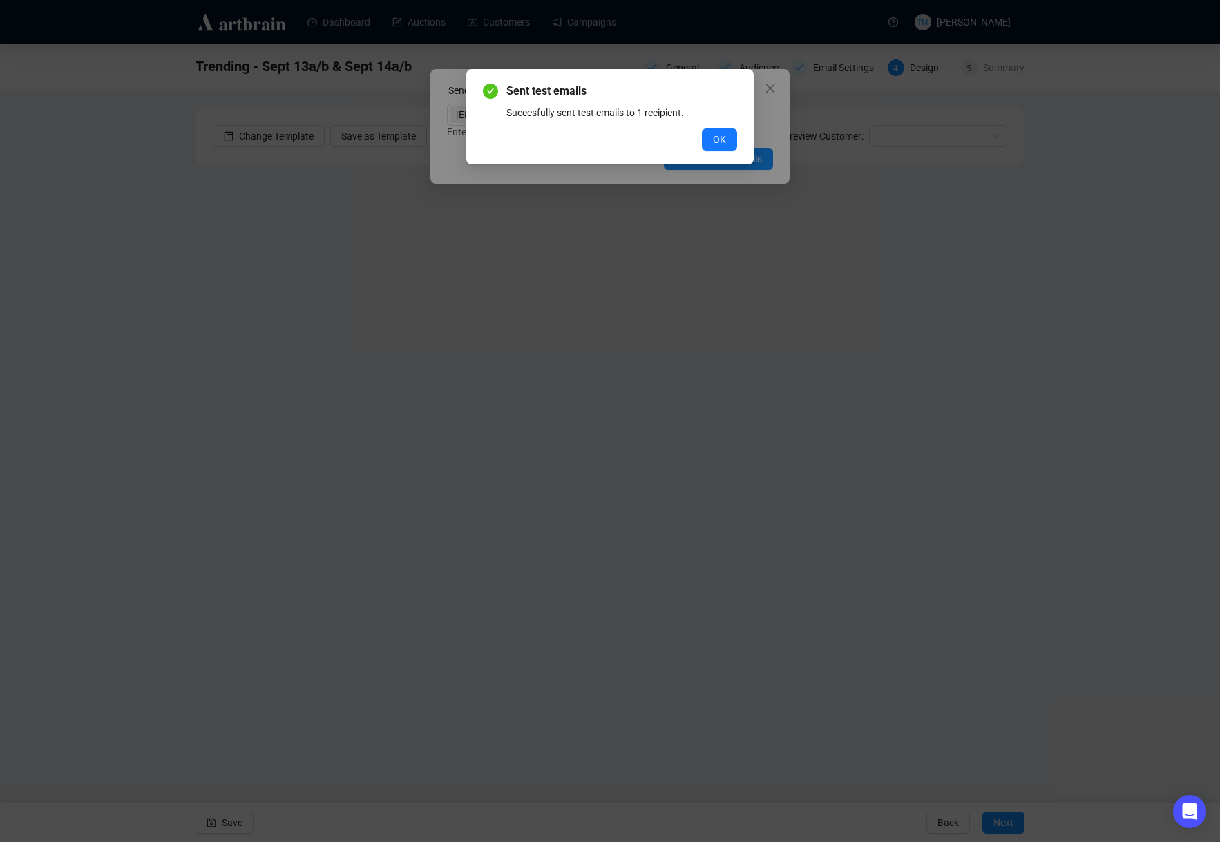
click at [647, 234] on div "Sent test emails Succesfully sent test emails to 1 recipient. OK" at bounding box center [610, 421] width 1220 height 842
click at [719, 132] on span "OK" at bounding box center [719, 139] width 13 height 15
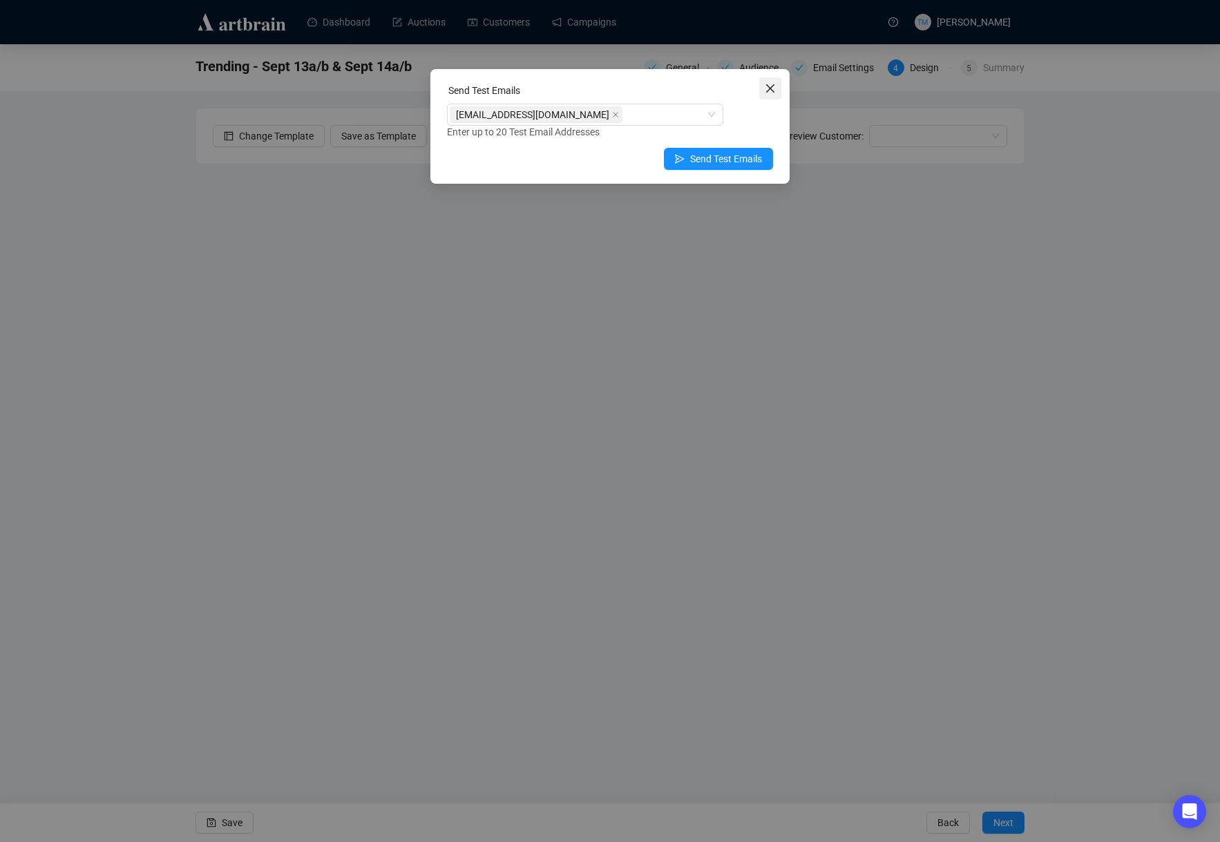
click at [767, 89] on icon "close" at bounding box center [770, 88] width 11 height 11
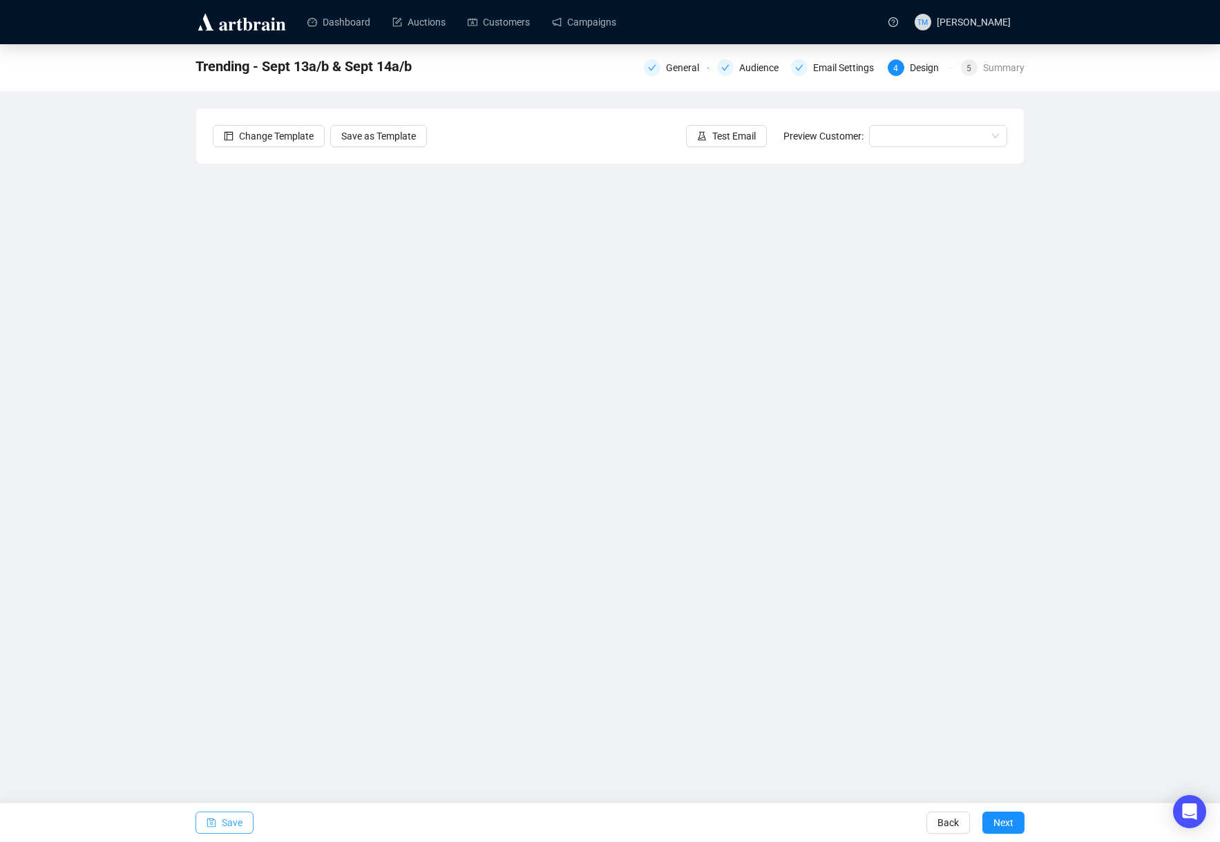
click at [229, 818] on span "Save" at bounding box center [232, 822] width 21 height 39
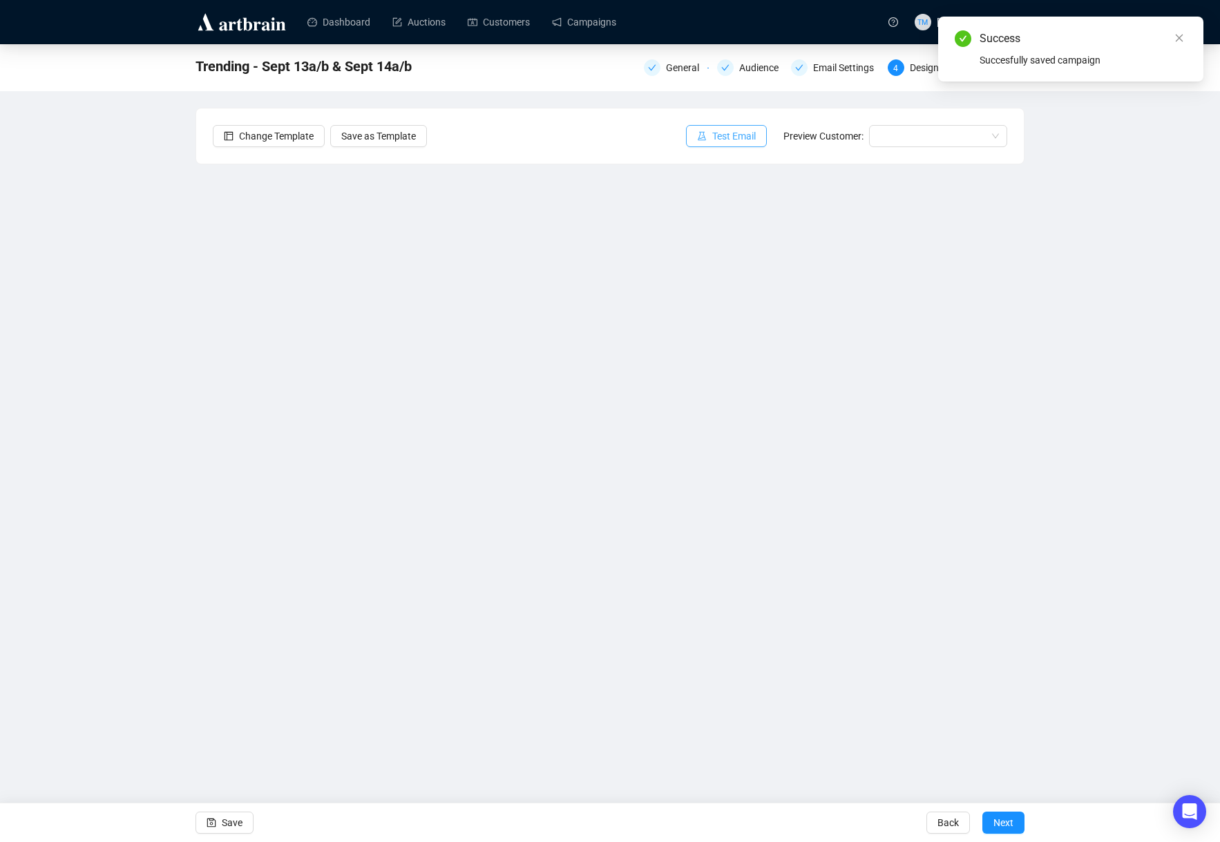
click at [738, 142] on span "Test Email" at bounding box center [734, 135] width 44 height 15
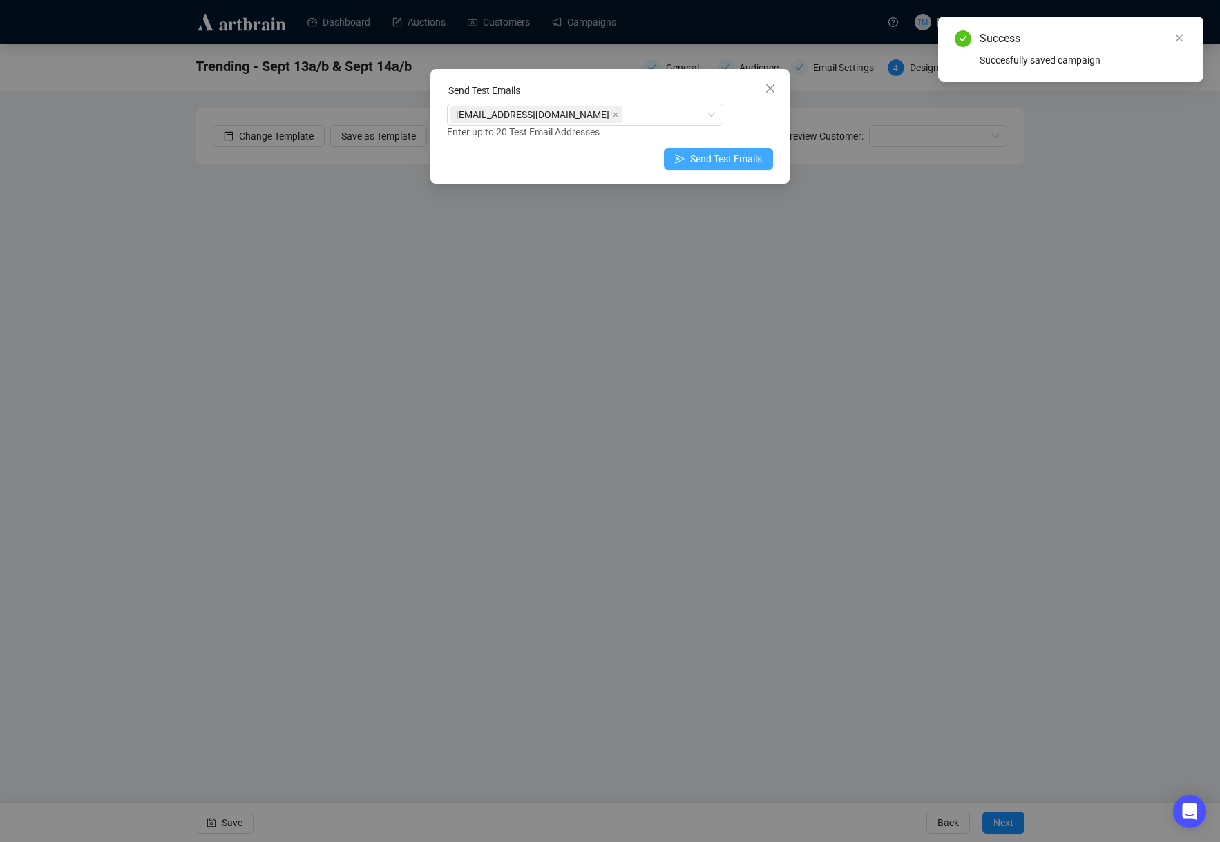
click at [683, 168] on button "Send Test Emails" at bounding box center [718, 159] width 109 height 22
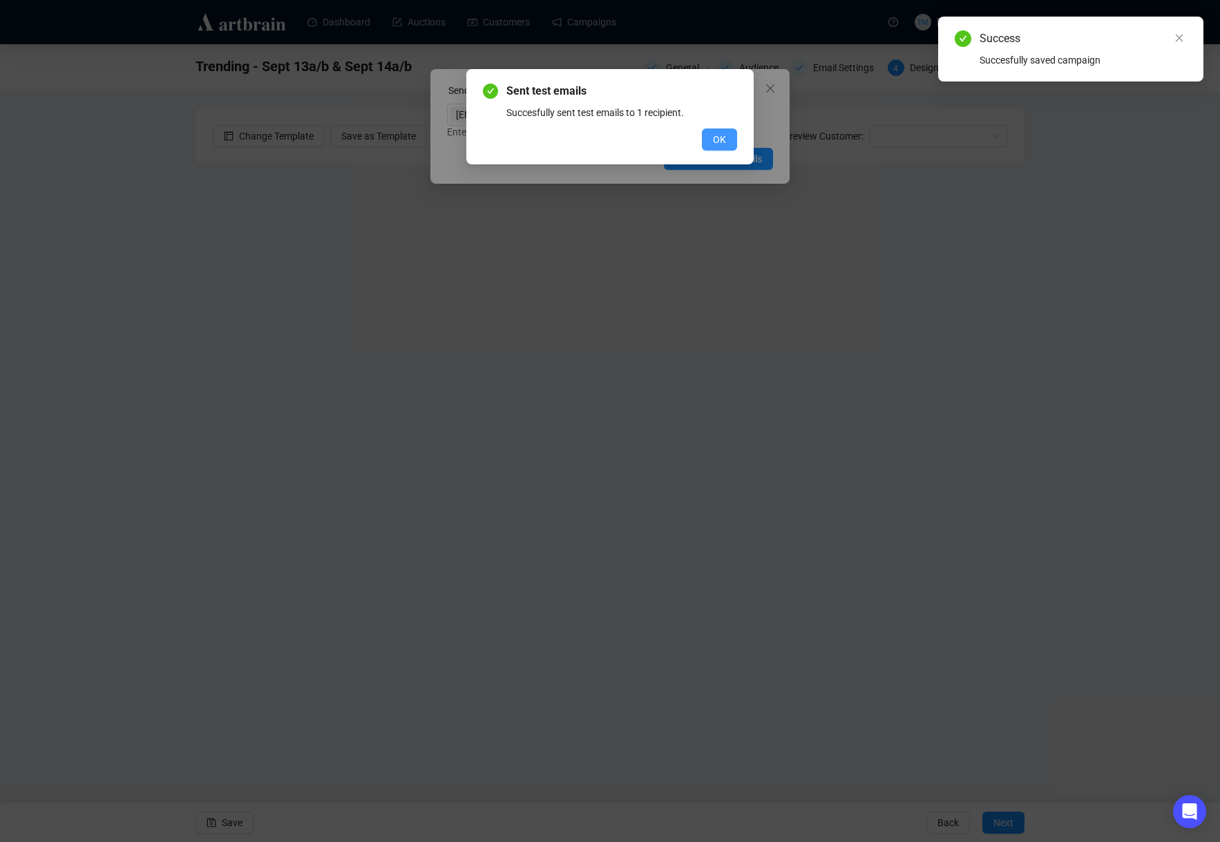
click at [719, 130] on button "OK" at bounding box center [719, 139] width 35 height 22
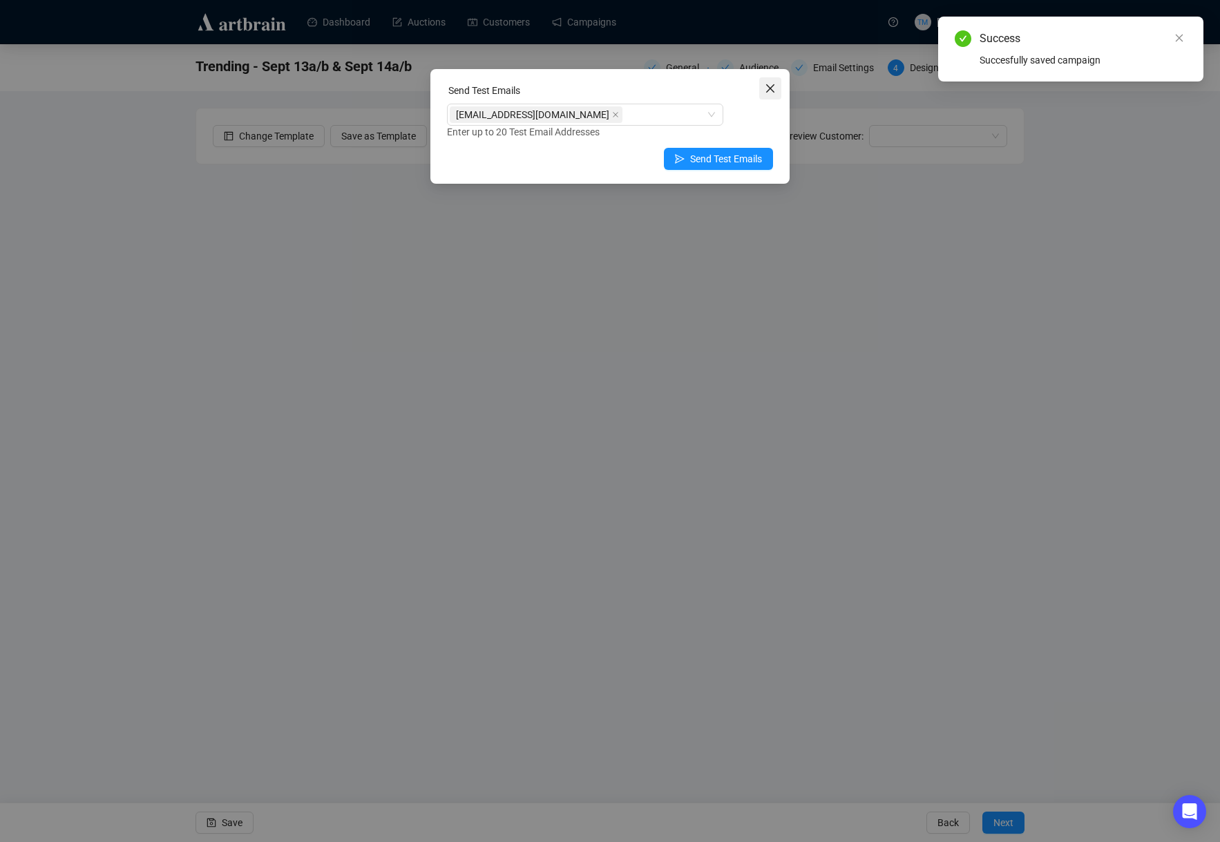
click at [772, 90] on icon "close" at bounding box center [770, 88] width 8 height 8
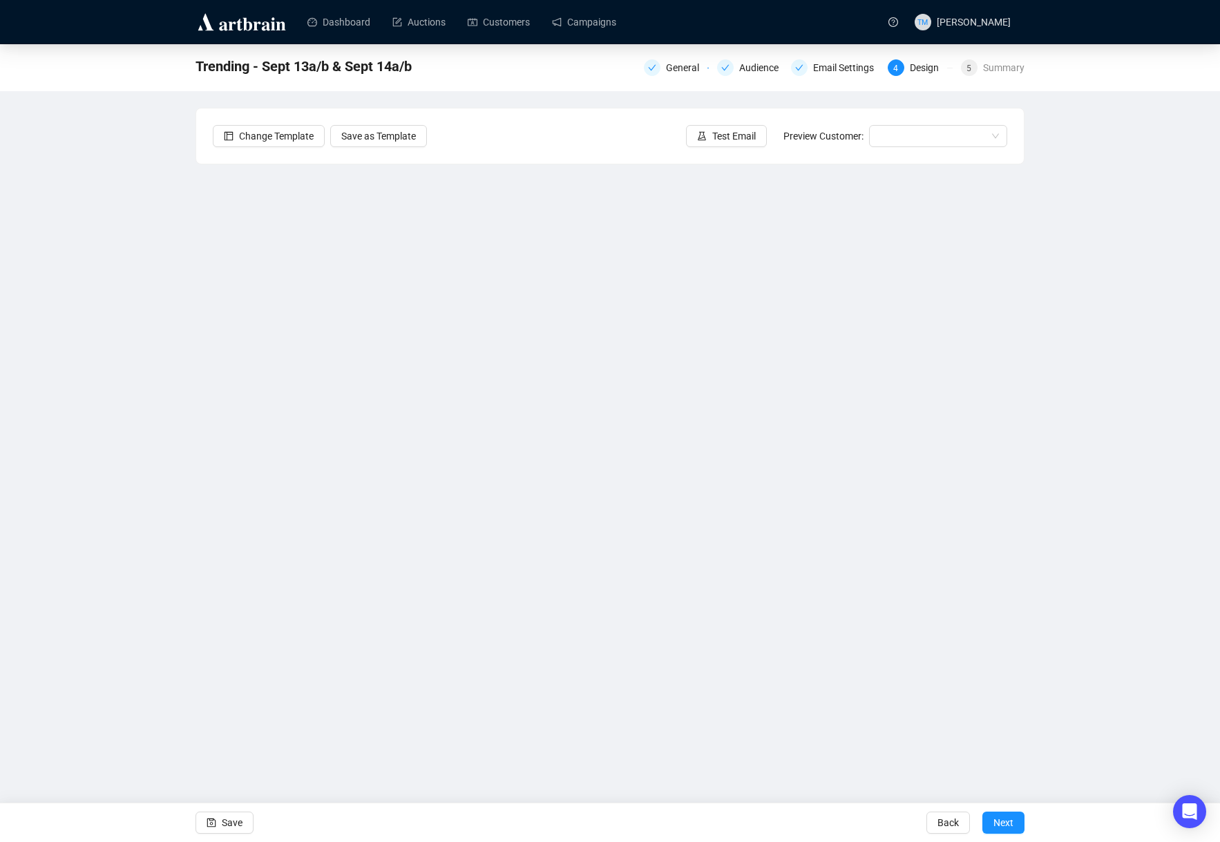
click at [1056, 564] on div "Trending - Sept 13a/b & Sept 14a/b General Audience Email Settings 4 Design 5 S…" at bounding box center [610, 365] width 1220 height 642
drag, startPoint x: 218, startPoint y: 813, endPoint x: 220, endPoint y: 803, distance: 9.9
click at [218, 812] on button "Save" at bounding box center [224, 823] width 58 height 22
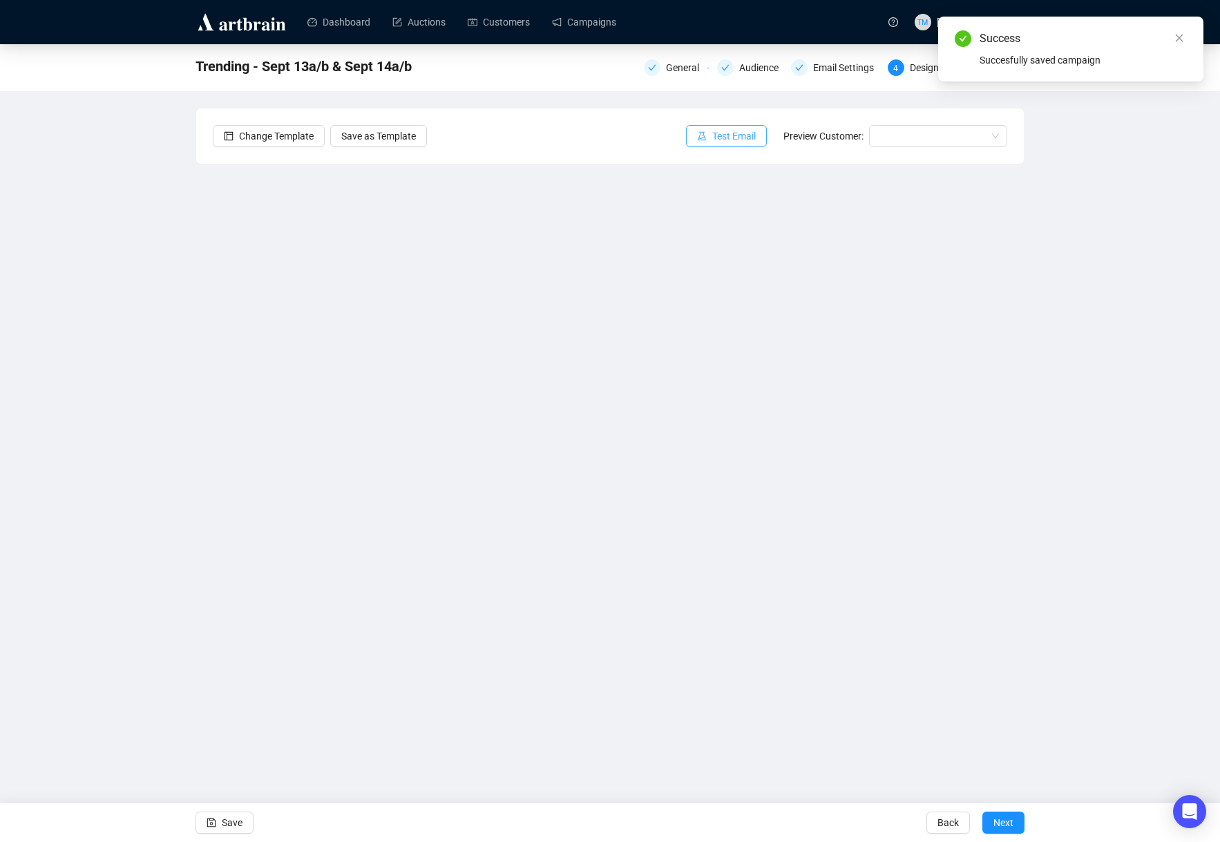
click at [734, 133] on span "Test Email" at bounding box center [734, 135] width 44 height 15
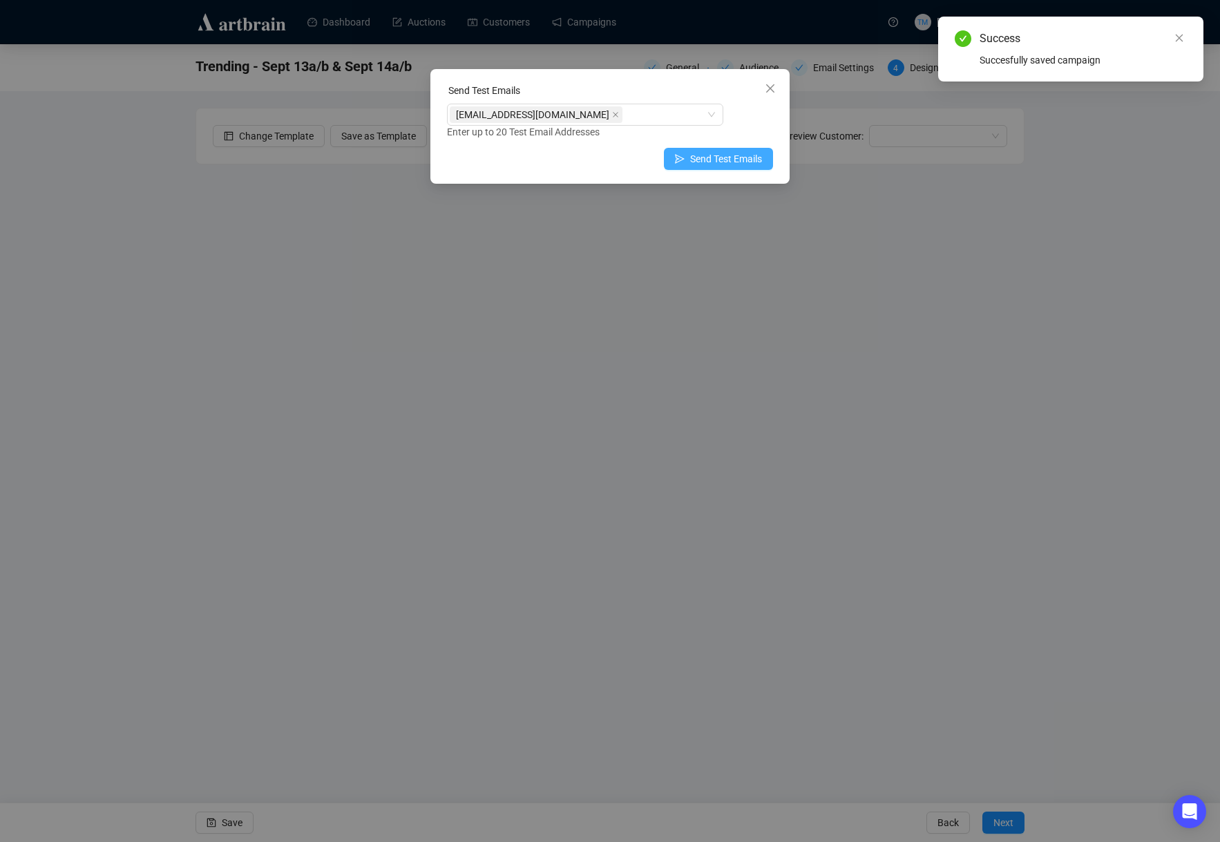
click at [701, 156] on span "Send Test Emails" at bounding box center [726, 158] width 72 height 15
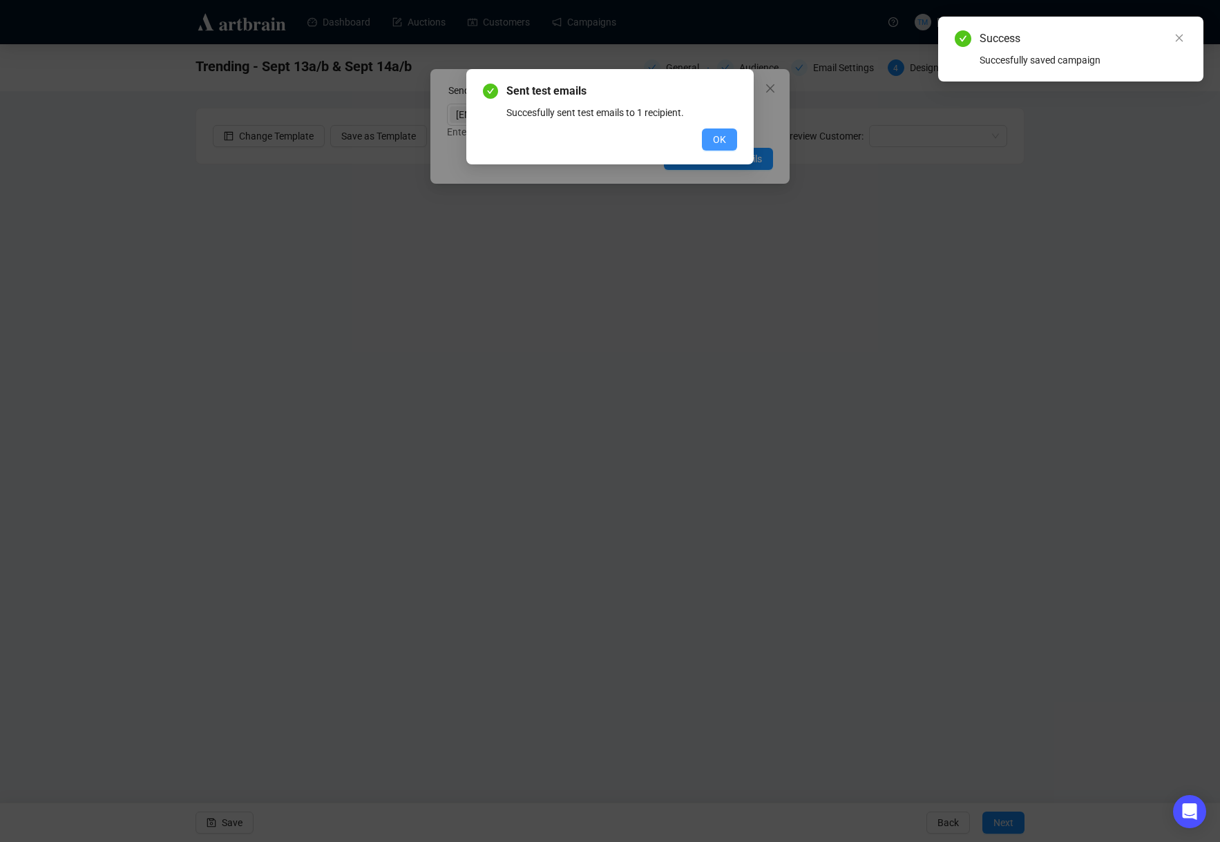
click at [718, 136] on span "OK" at bounding box center [719, 139] width 13 height 15
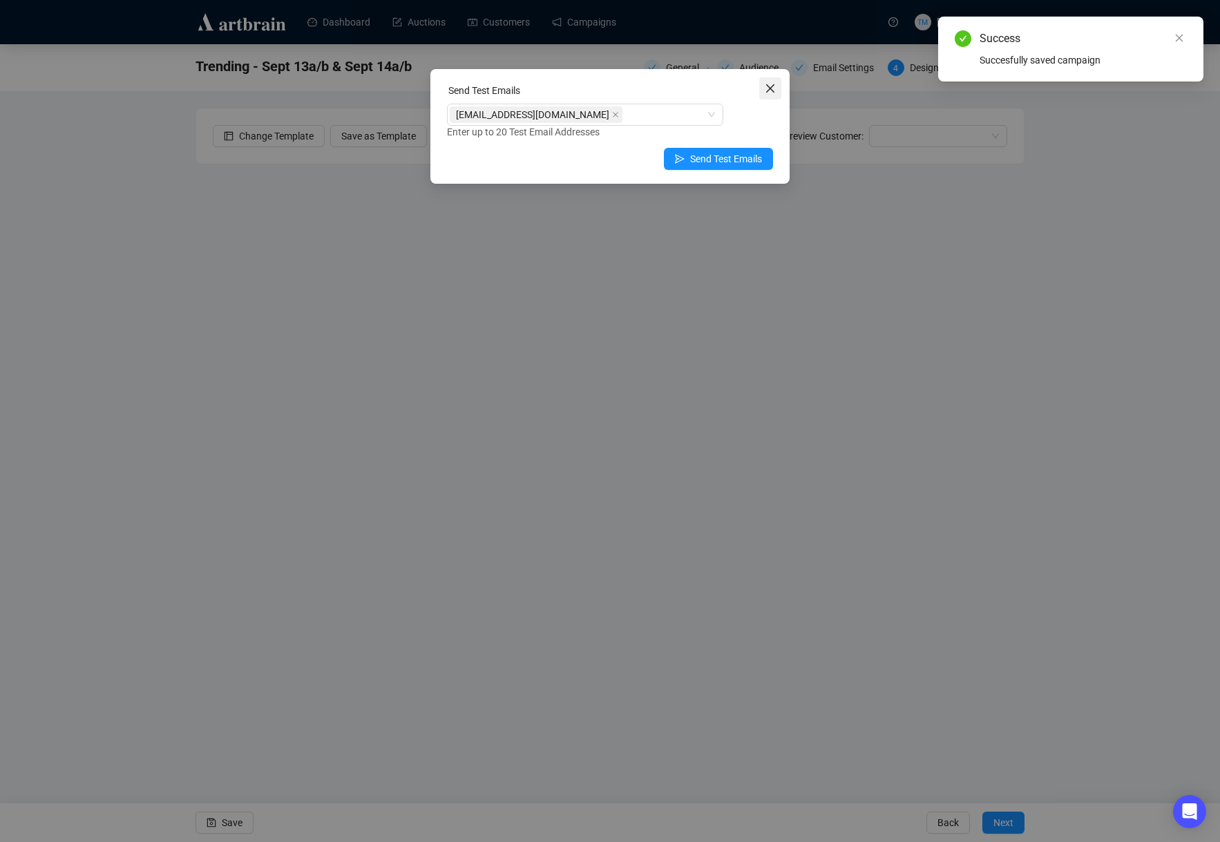
click at [771, 89] on icon "close" at bounding box center [770, 88] width 8 height 8
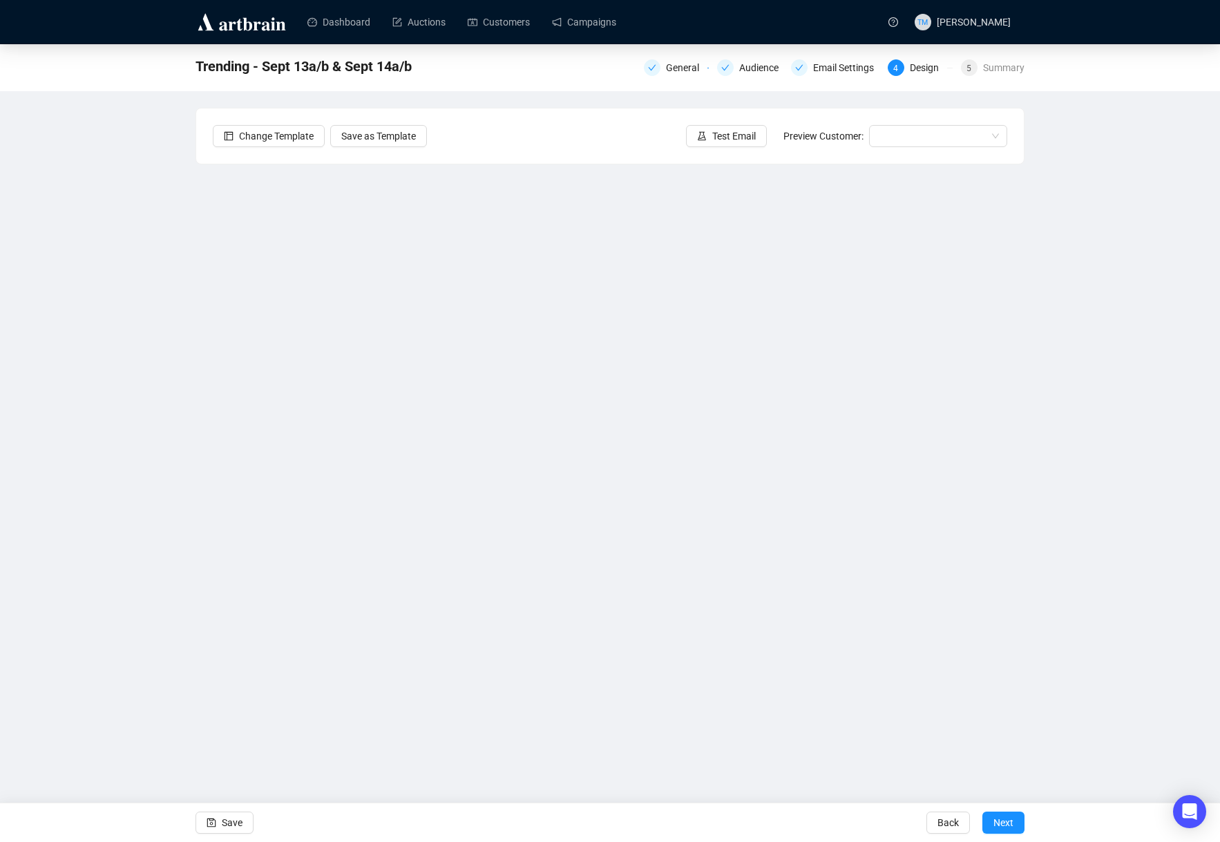
drag, startPoint x: 213, startPoint y: 825, endPoint x: 234, endPoint y: 684, distance: 142.4
click at [213, 825] on icon "save" at bounding box center [212, 823] width 10 height 10
